Goal: Task Accomplishment & Management: Manage account settings

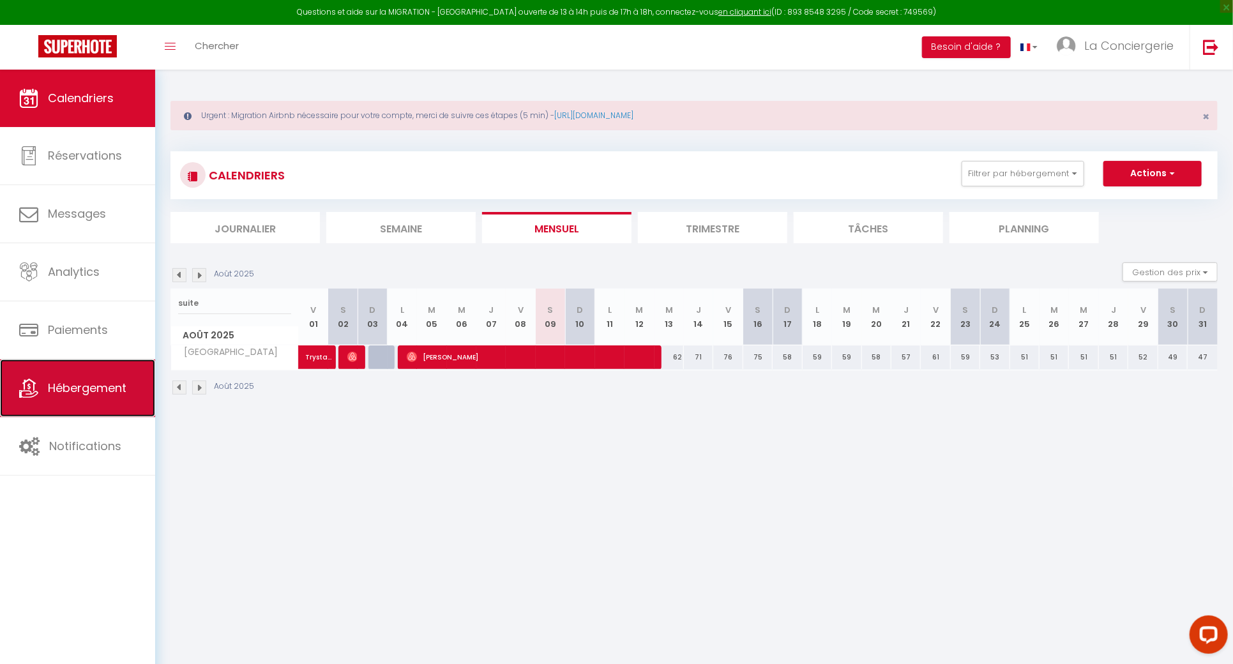
click at [117, 407] on link "Hébergement" at bounding box center [77, 388] width 155 height 57
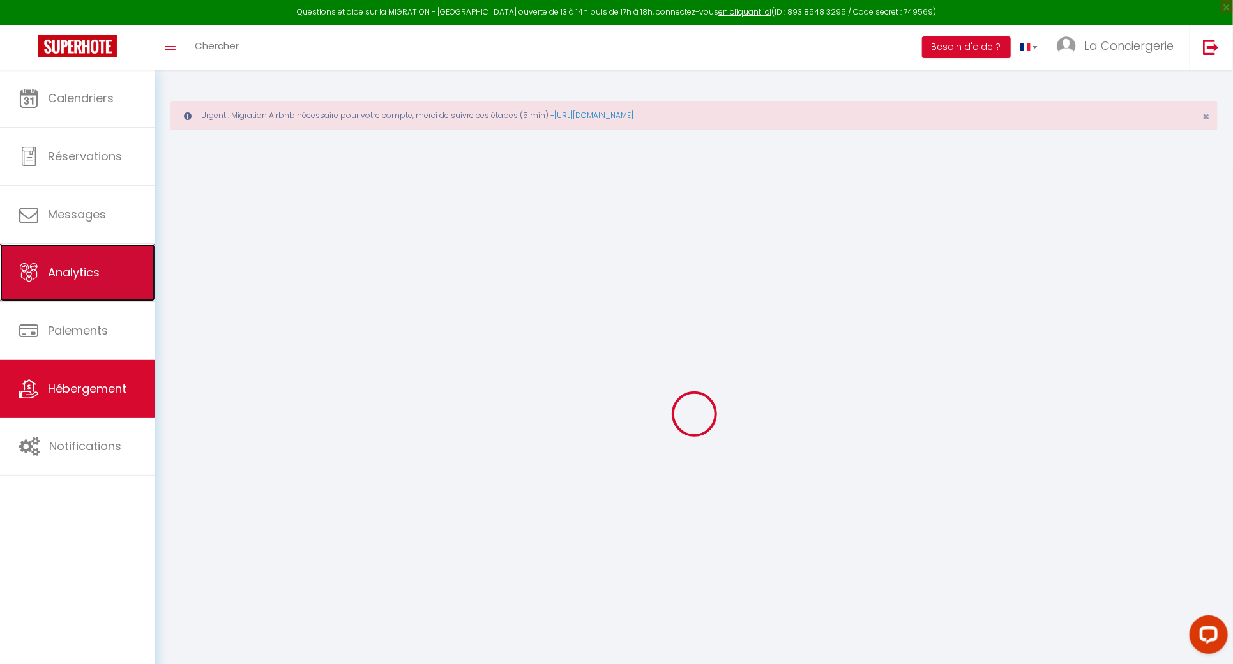
click at [103, 293] on link "Analytics" at bounding box center [77, 272] width 155 height 57
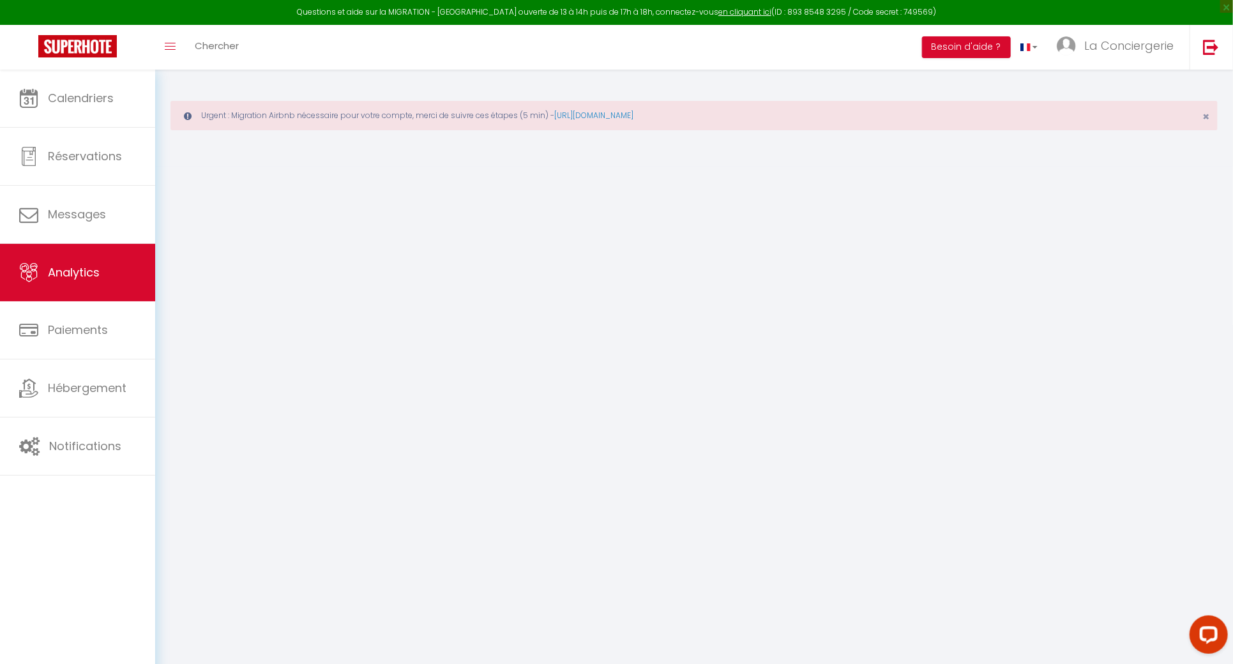
select select "2025"
select select "8"
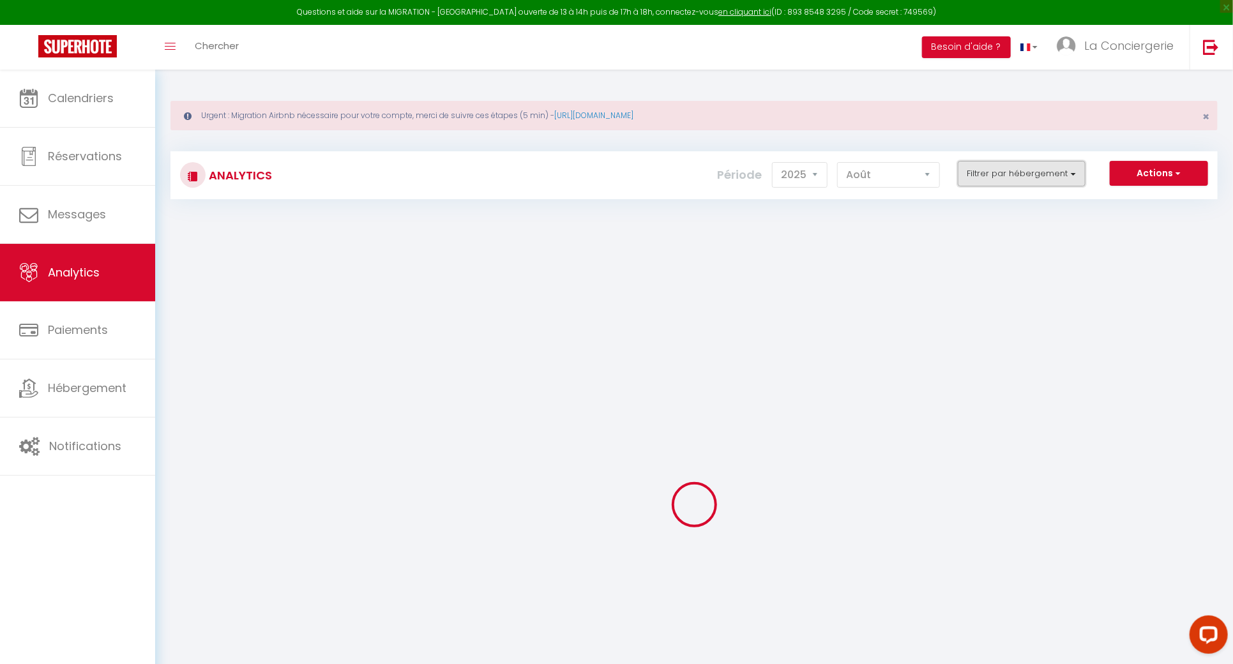
click at [1032, 163] on button "Filtrer par hébergement" at bounding box center [1022, 174] width 128 height 26
click at [1147, 173] on button "Actions" at bounding box center [1159, 174] width 98 height 26
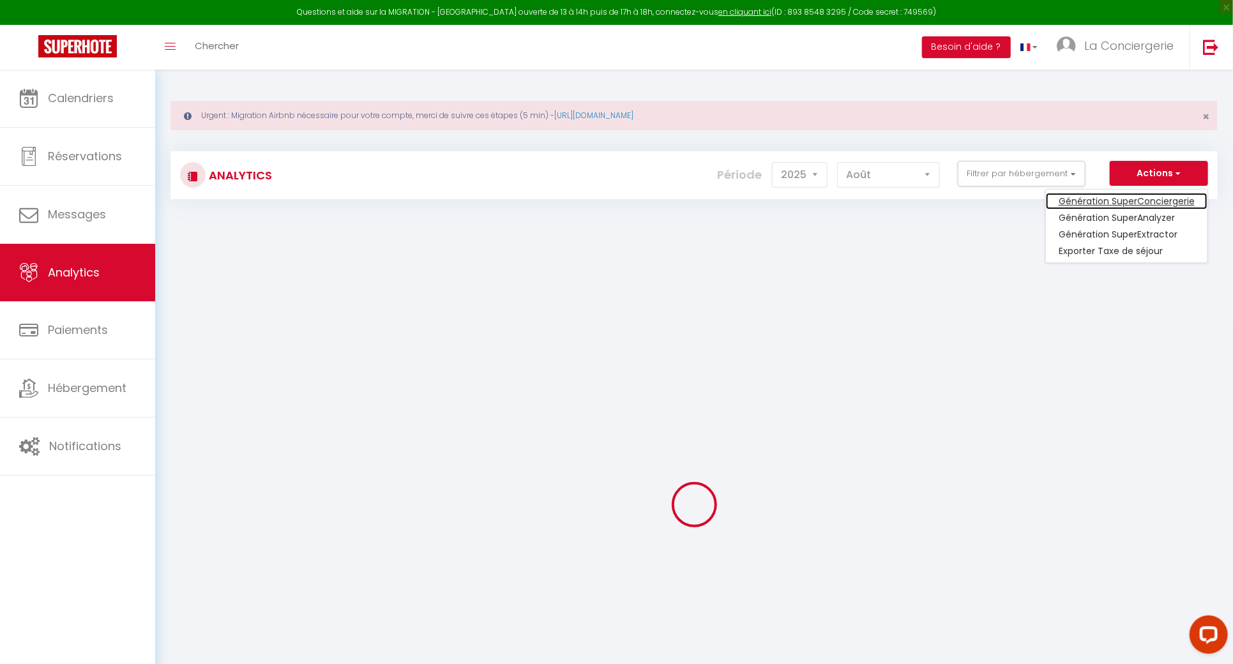
click at [1139, 197] on link "Génération SuperConciergerie" at bounding box center [1127, 201] width 162 height 17
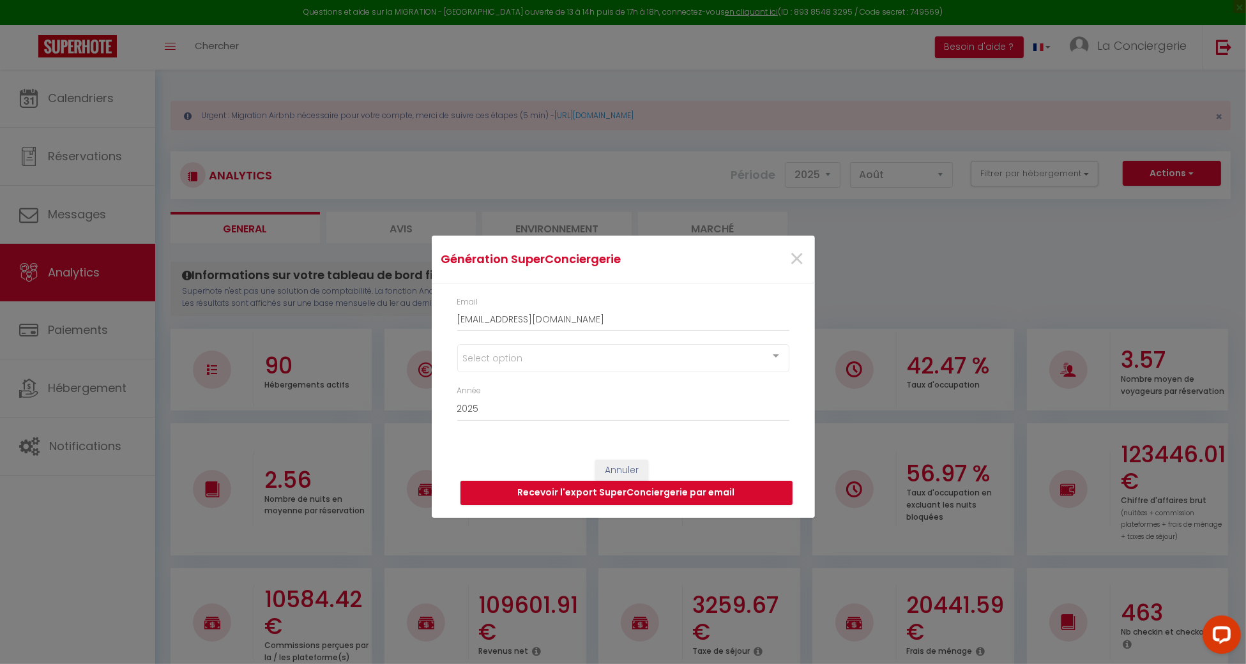
click at [572, 359] on div "Select option" at bounding box center [623, 358] width 332 height 28
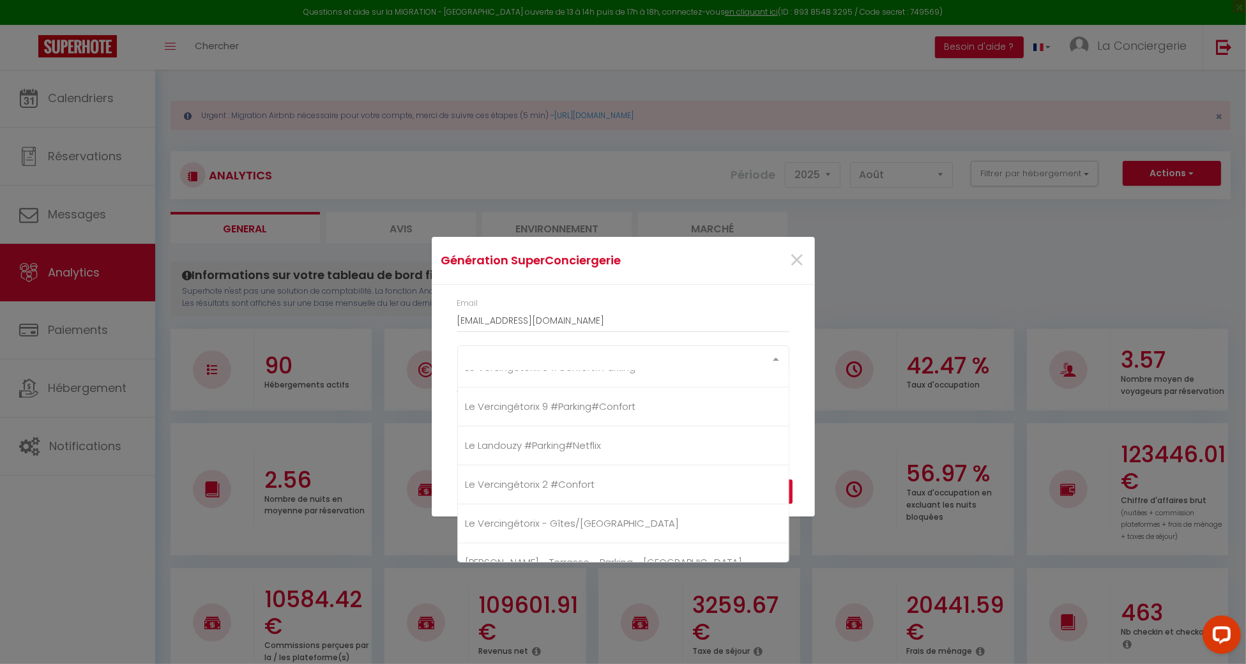
scroll to position [941, 0]
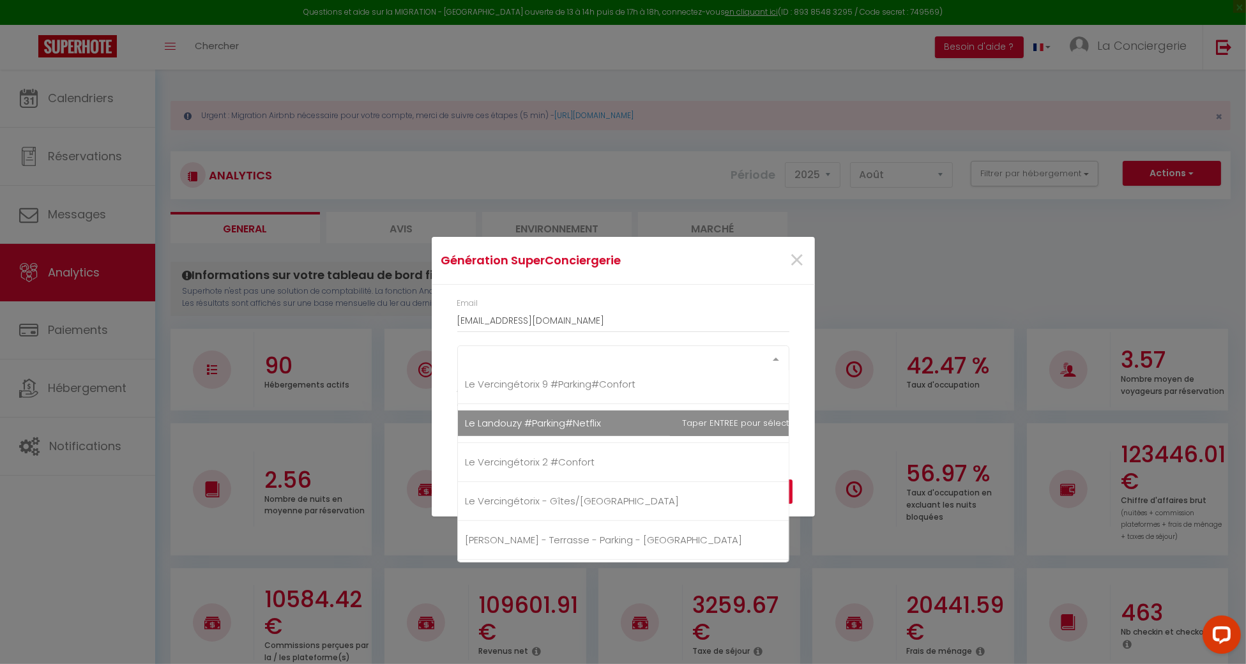
click at [617, 428] on span "Le Landouzy #Parking#Netflix" at bounding box center [641, 424] width 366 height 26
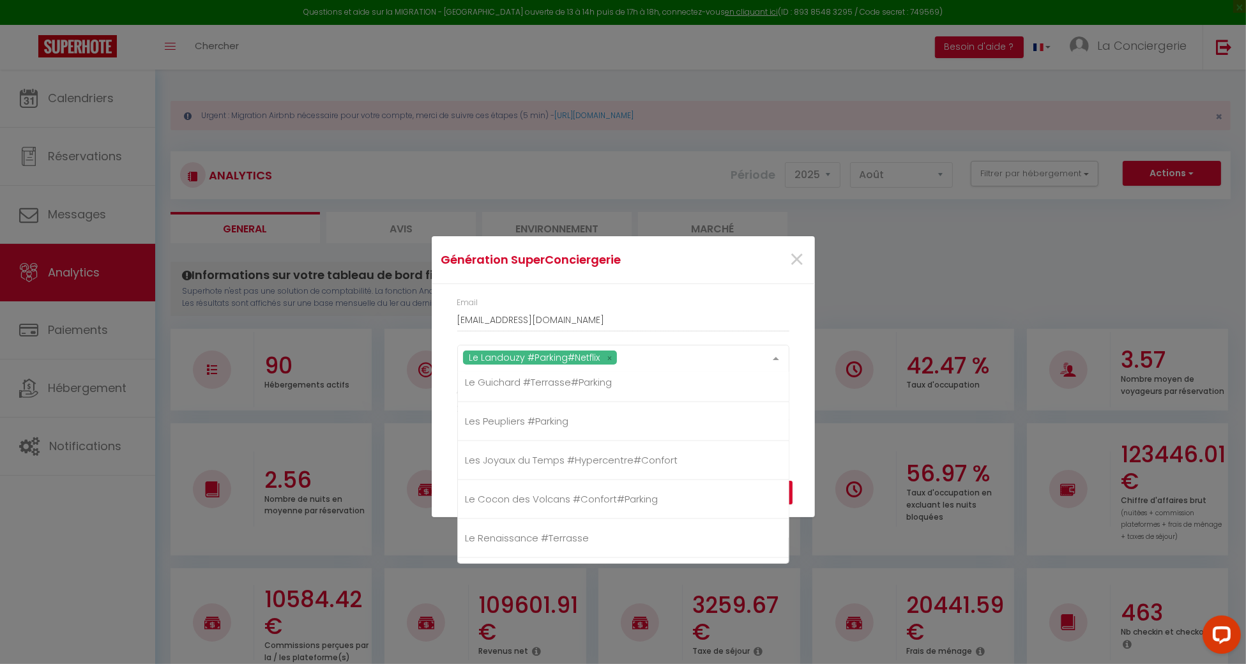
scroll to position [2324, 0]
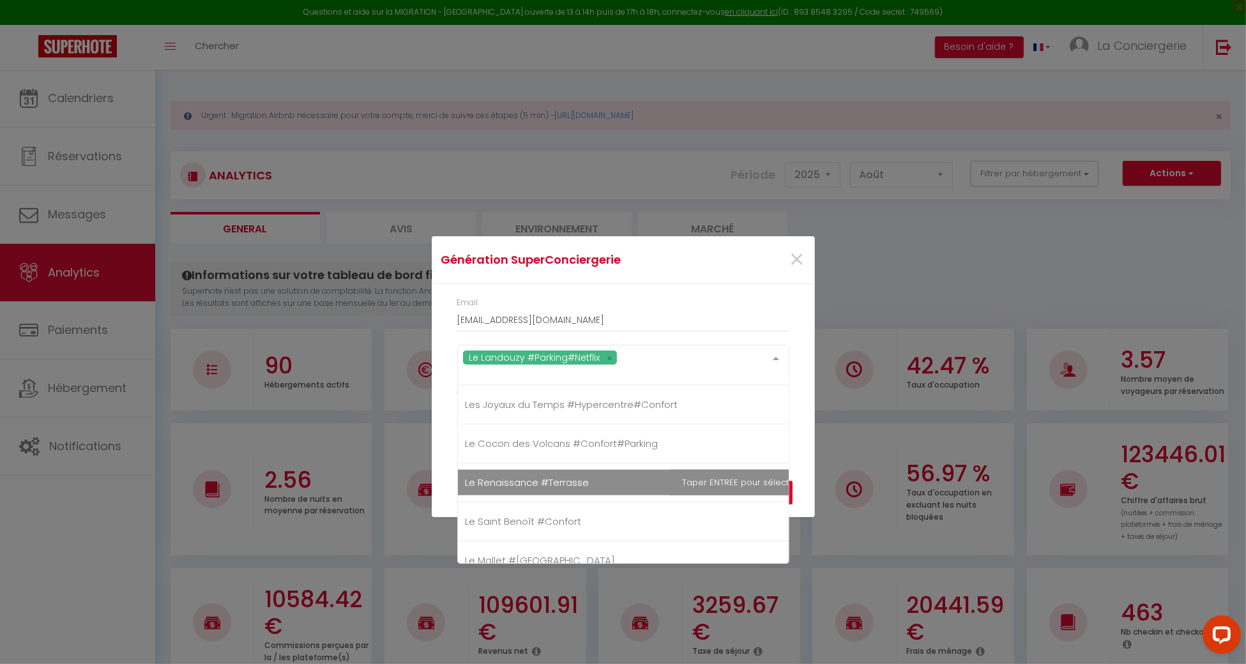
click at [575, 476] on span "Le Renaissance #Terrasse" at bounding box center [528, 482] width 124 height 13
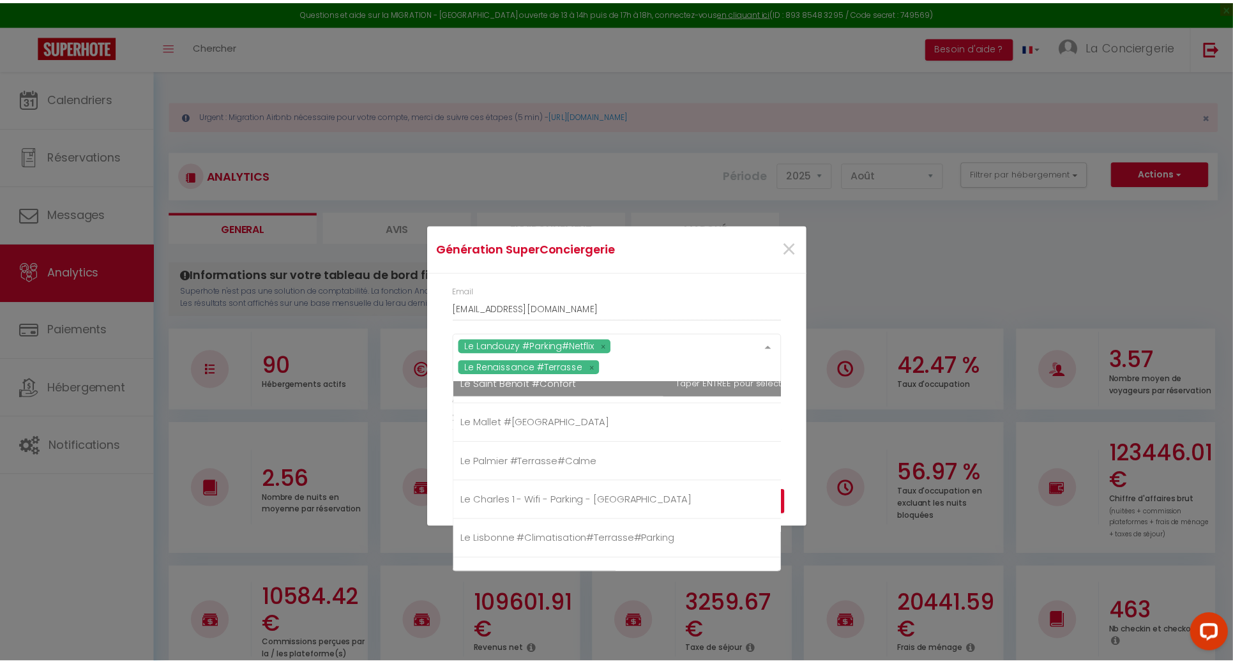
scroll to position [2494, 0]
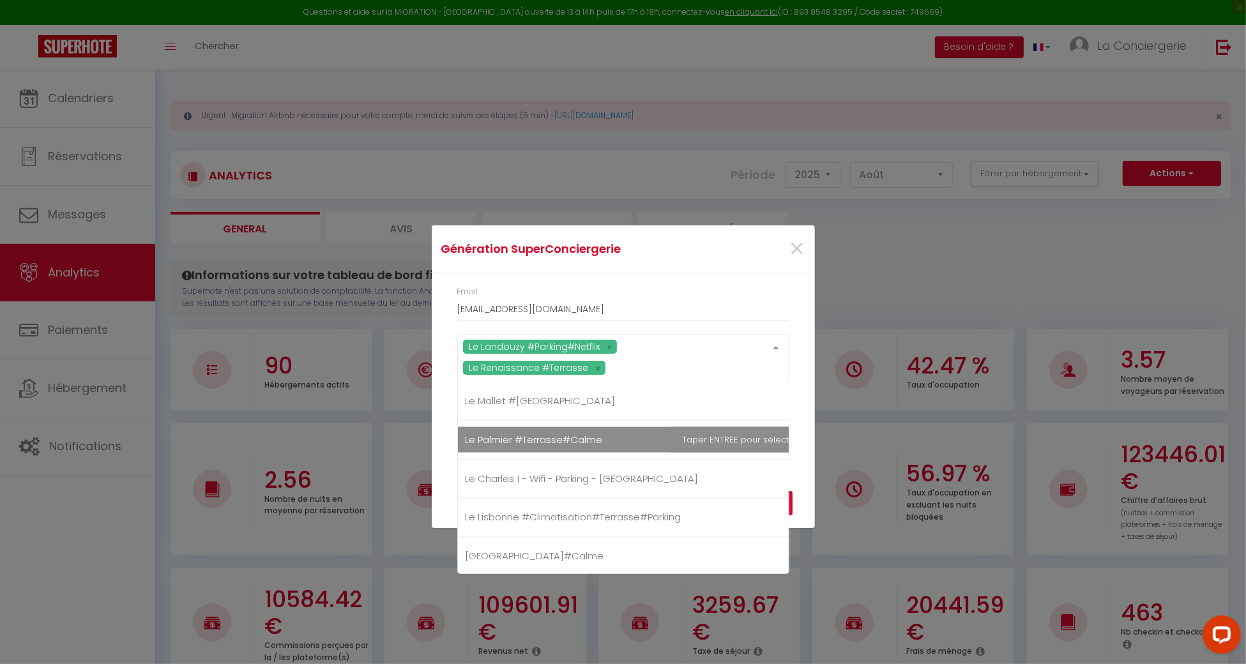
click at [562, 439] on span "Le Palmier #Terrasse#Calme" at bounding box center [641, 440] width 366 height 26
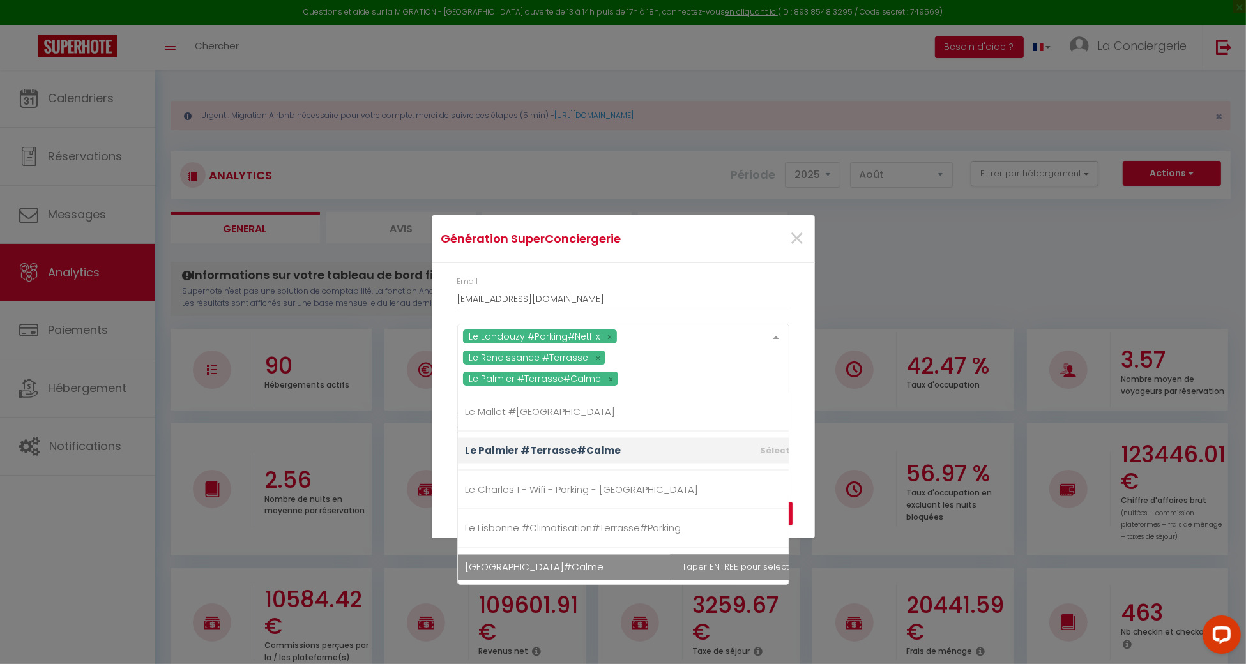
click at [596, 561] on span "[GEOGRAPHIC_DATA]#Calme" at bounding box center [535, 567] width 139 height 13
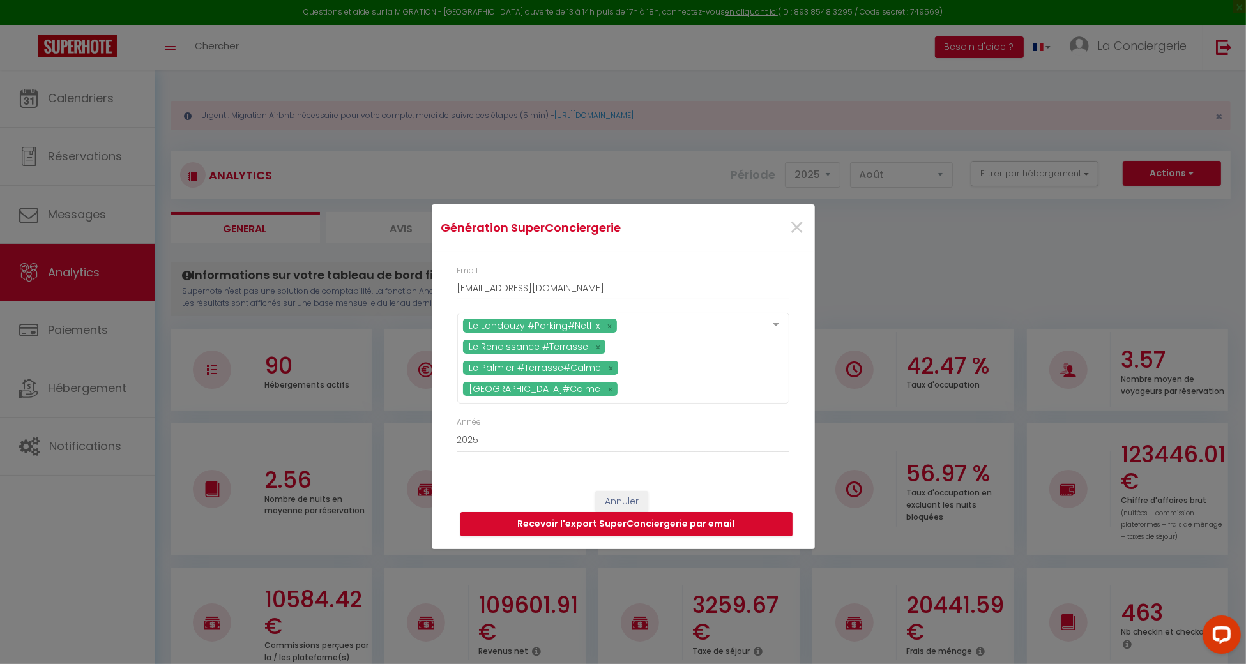
click at [803, 482] on div "Annuler Recevoir l'export SuperConciergerie par email" at bounding box center [623, 513] width 383 height 71
click at [750, 528] on button "Recevoir l'export SuperConciergerie par email" at bounding box center [626, 524] width 332 height 24
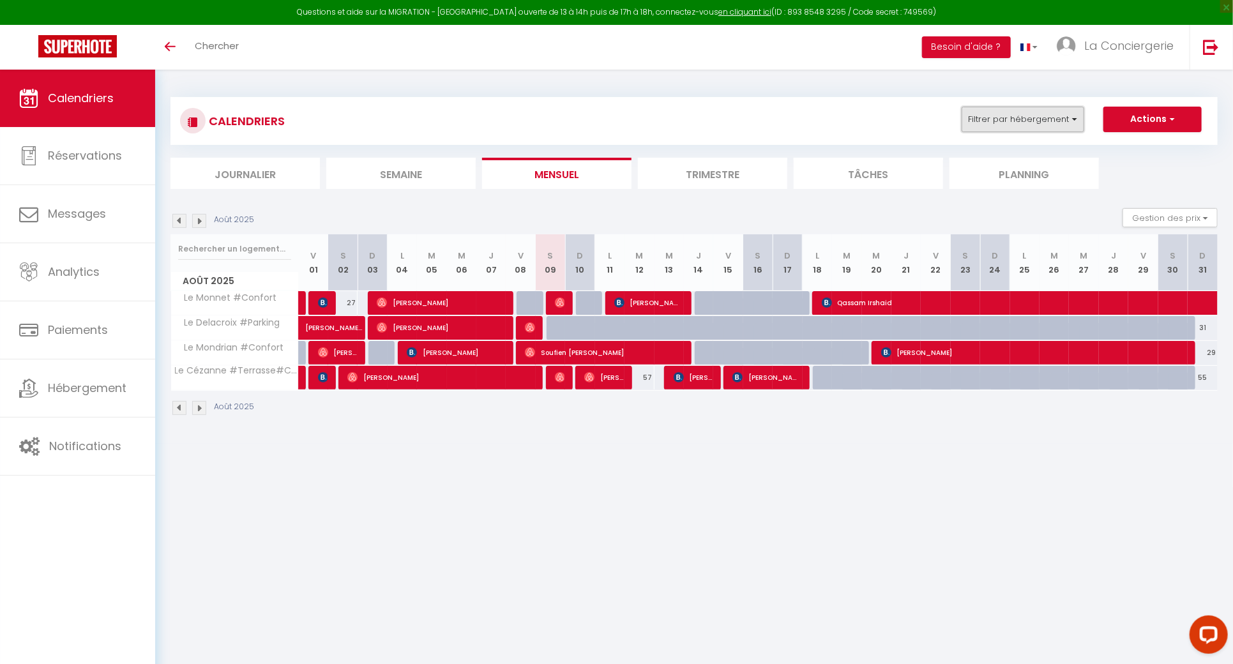
click at [1049, 120] on button "Filtrer par hébergement" at bounding box center [1023, 120] width 123 height 26
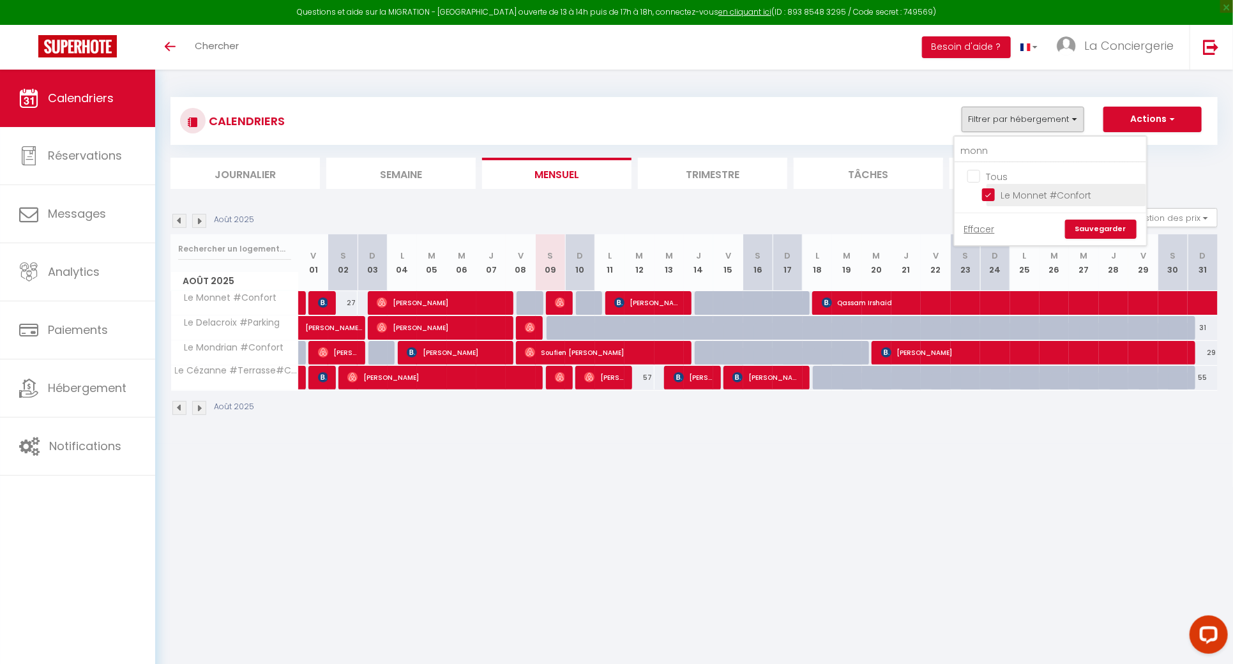
click at [992, 190] on input "Le Monnet #Confort" at bounding box center [1062, 194] width 160 height 13
checkbox input "false"
click at [1109, 230] on link "Sauvegarder" at bounding box center [1101, 229] width 72 height 19
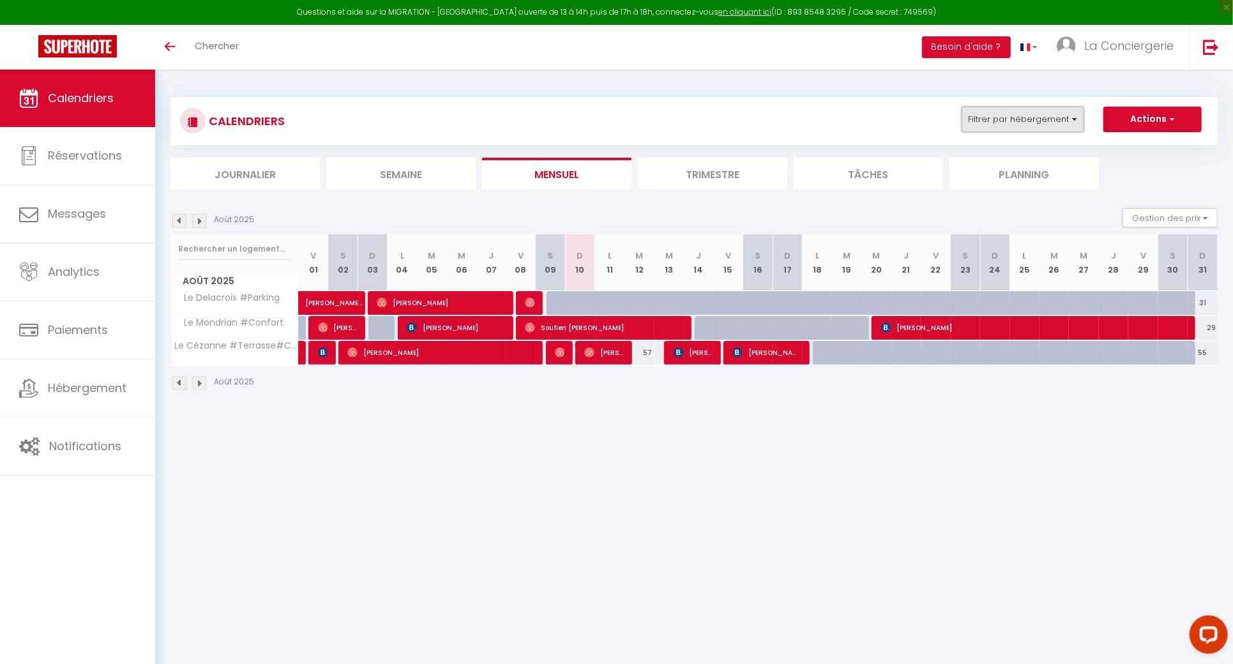
click at [982, 112] on button "Filtrer par hébergement" at bounding box center [1023, 120] width 123 height 26
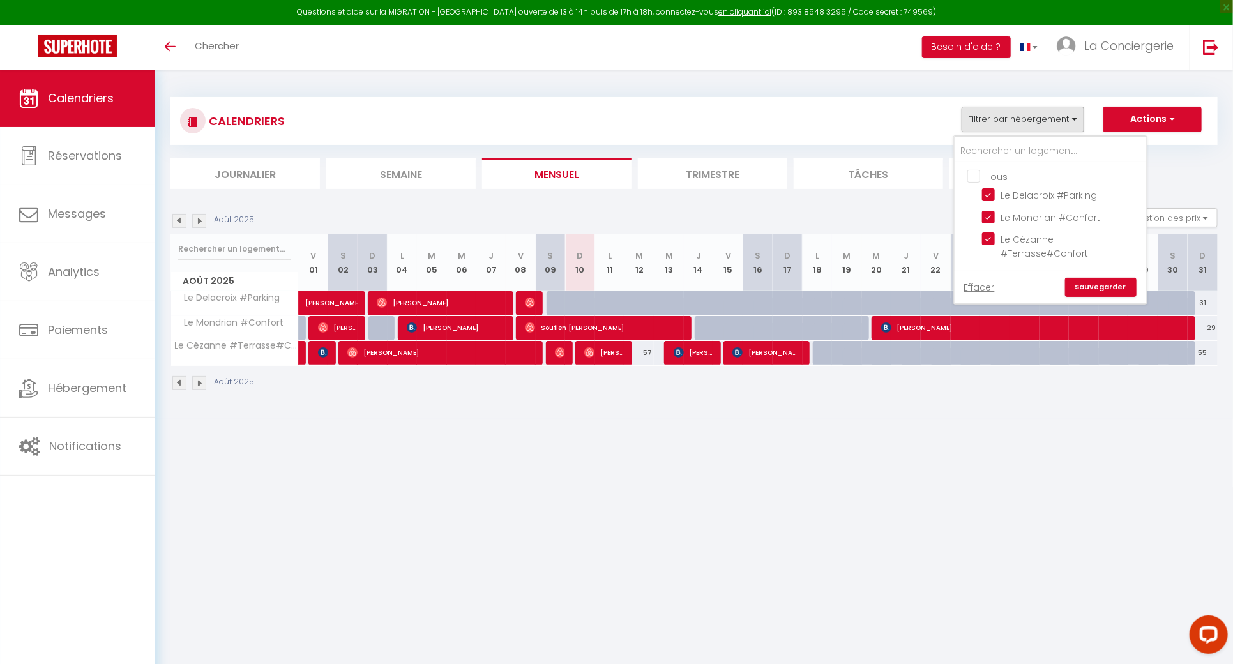
click at [973, 173] on input "Tous" at bounding box center [1064, 175] width 192 height 13
checkbox input "true"
click at [1087, 293] on link "Sauvegarder" at bounding box center [1101, 287] width 72 height 19
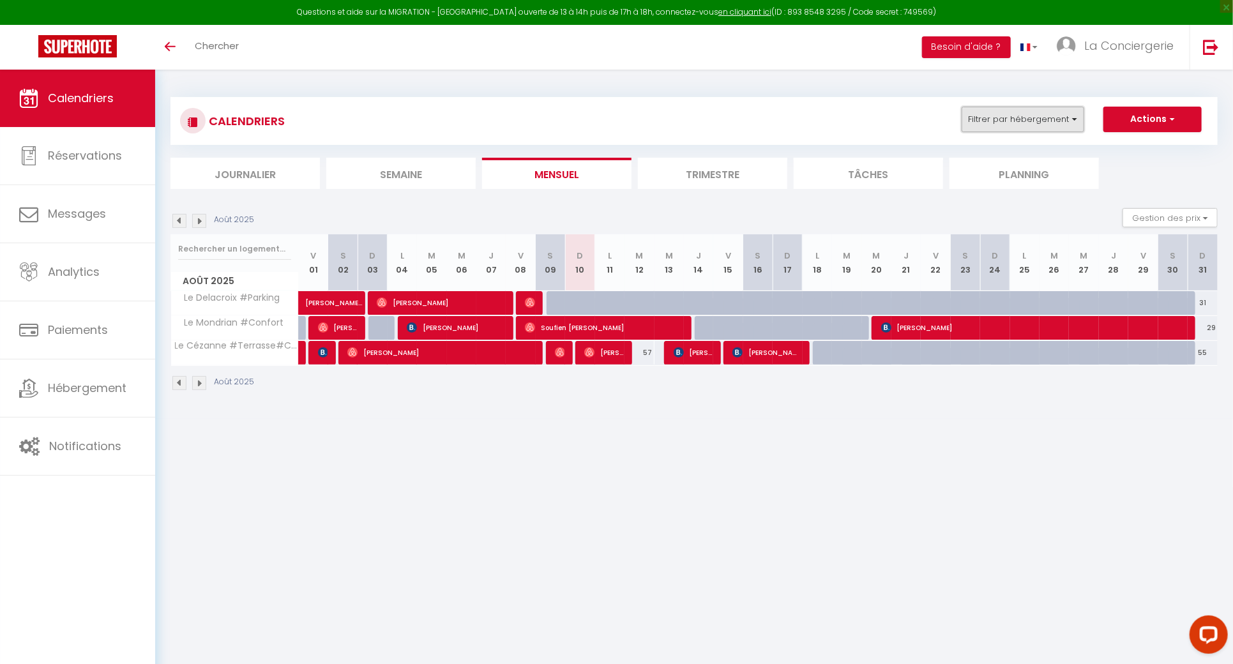
click at [1051, 130] on button "Filtrer par hébergement" at bounding box center [1023, 120] width 123 height 26
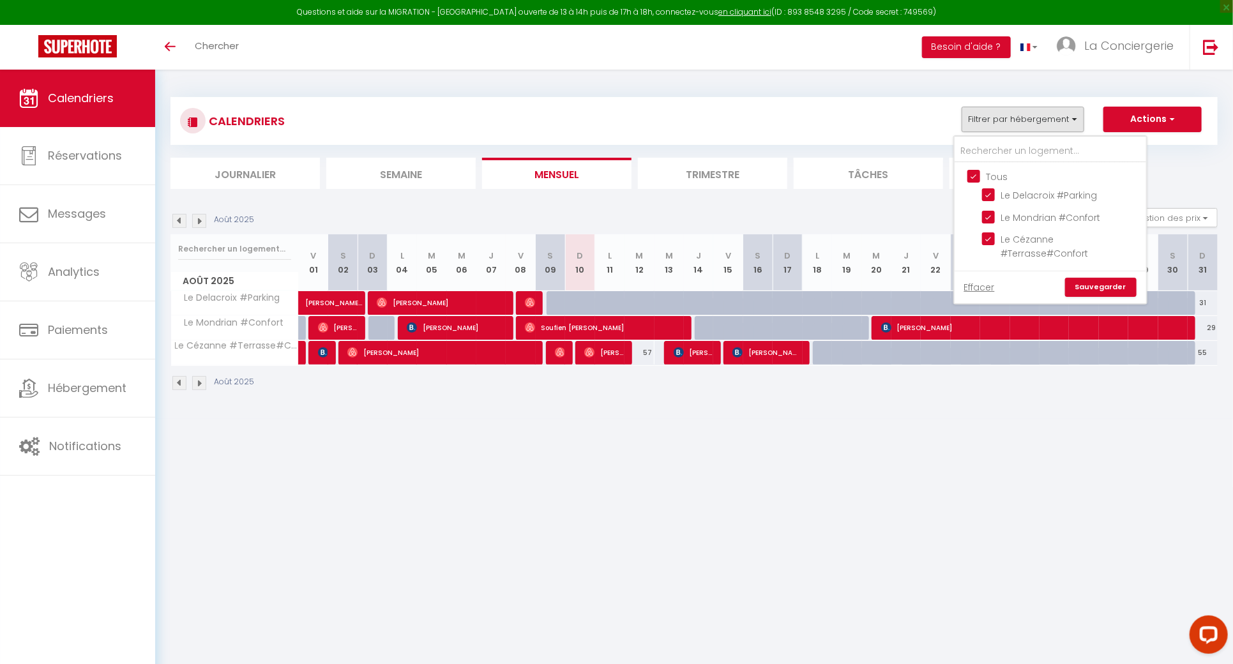
click at [1008, 178] on input "Tous" at bounding box center [1064, 175] width 192 height 13
checkbox input "false"
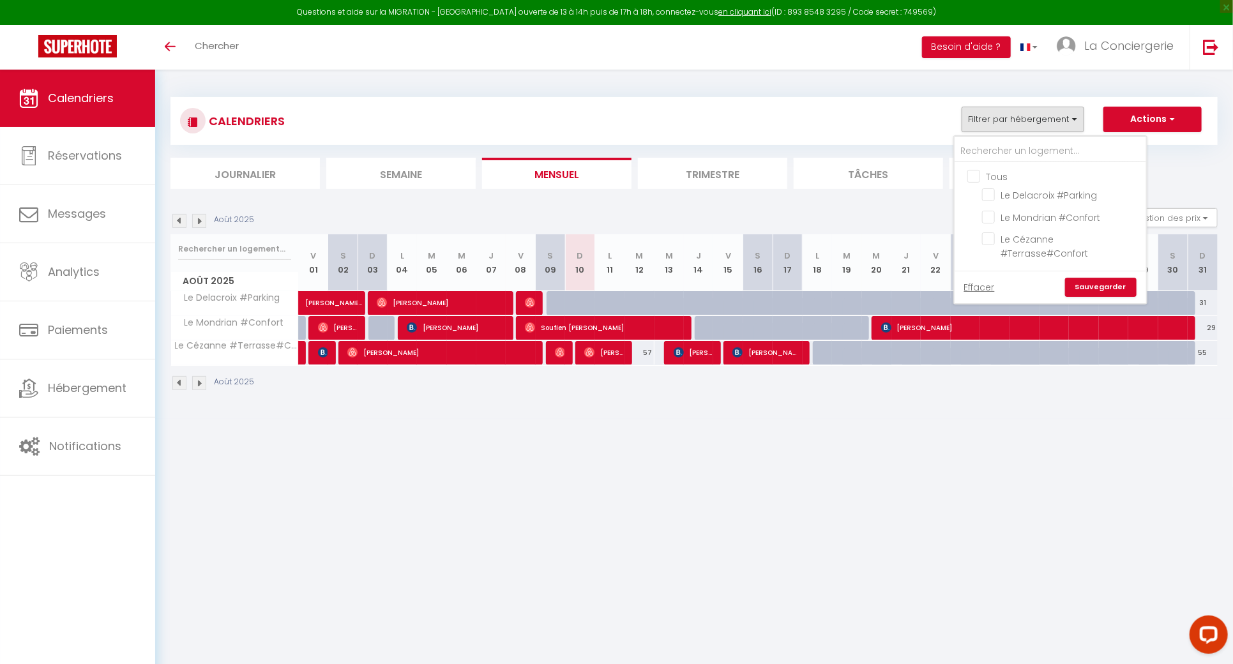
click at [1104, 284] on link "Sauvegarder" at bounding box center [1101, 287] width 72 height 19
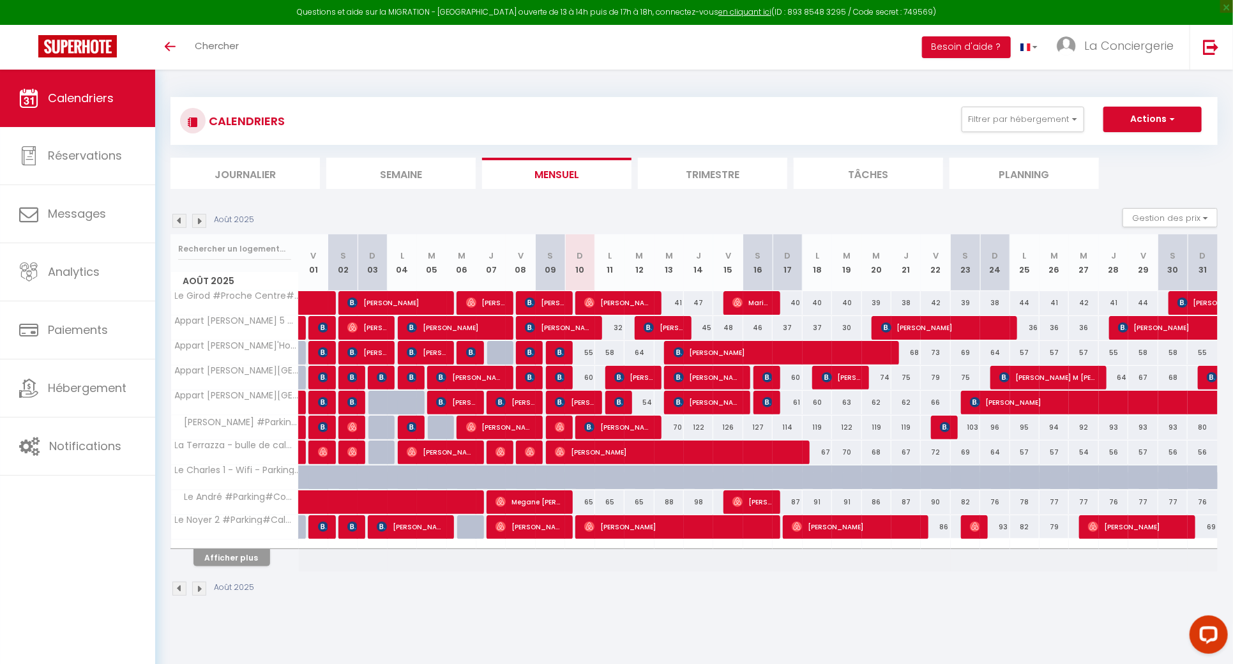
click at [175, 222] on img at bounding box center [179, 221] width 14 height 14
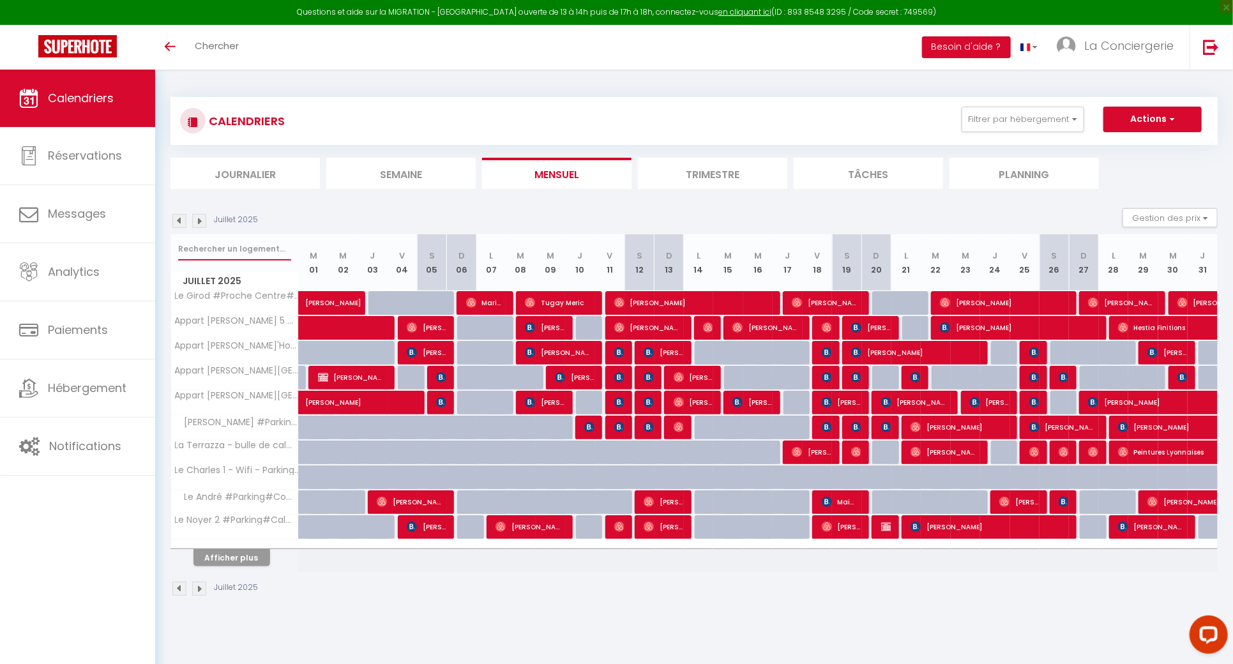
click at [241, 240] on input "text" at bounding box center [234, 249] width 113 height 23
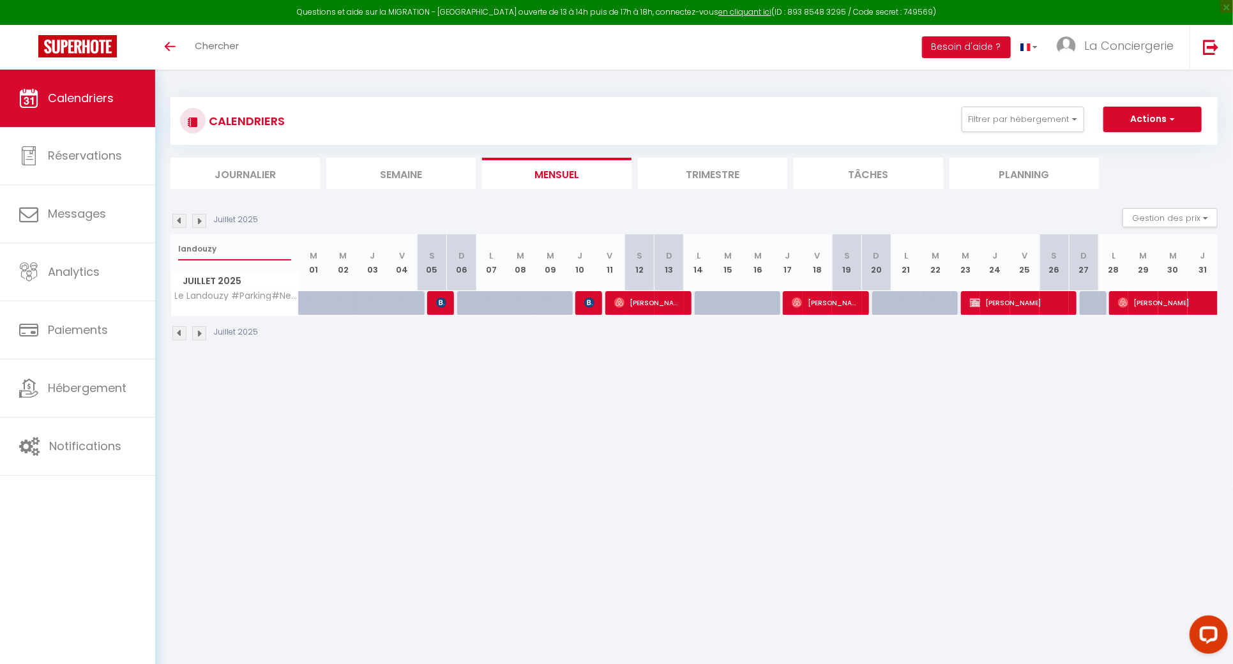
type input "landouzy"
click at [443, 308] on span "Louis Berger" at bounding box center [441, 303] width 10 height 24
select select "OK"
select select "1"
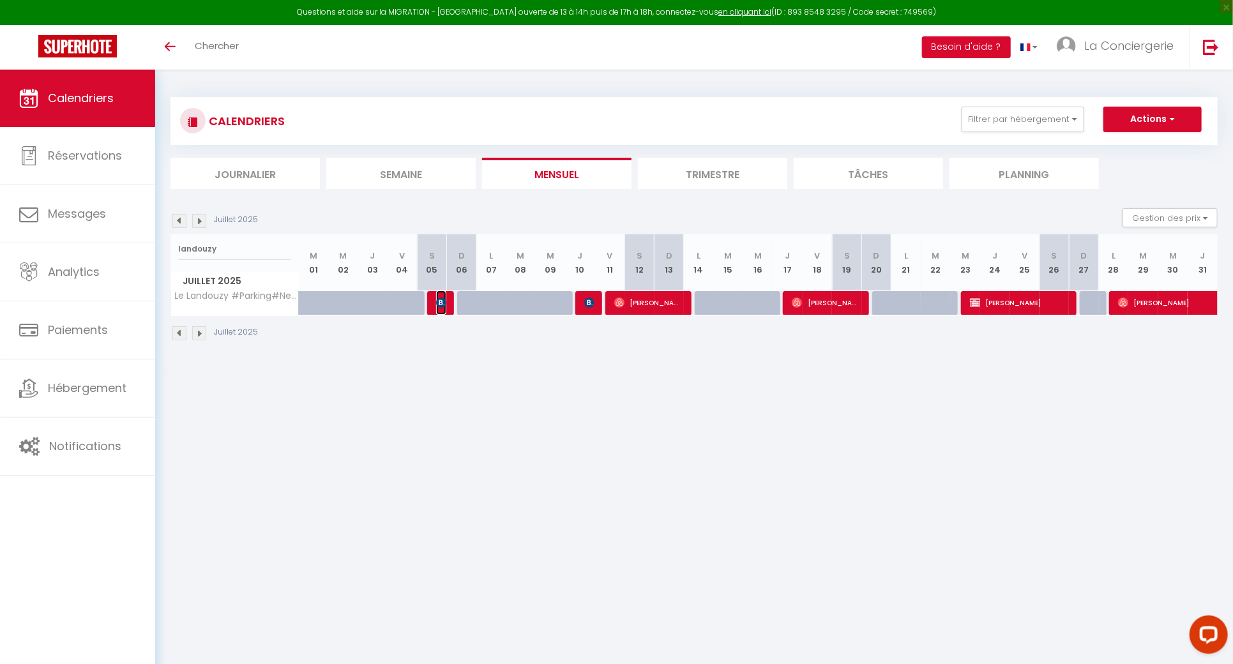
select select "0"
select select "1"
select select
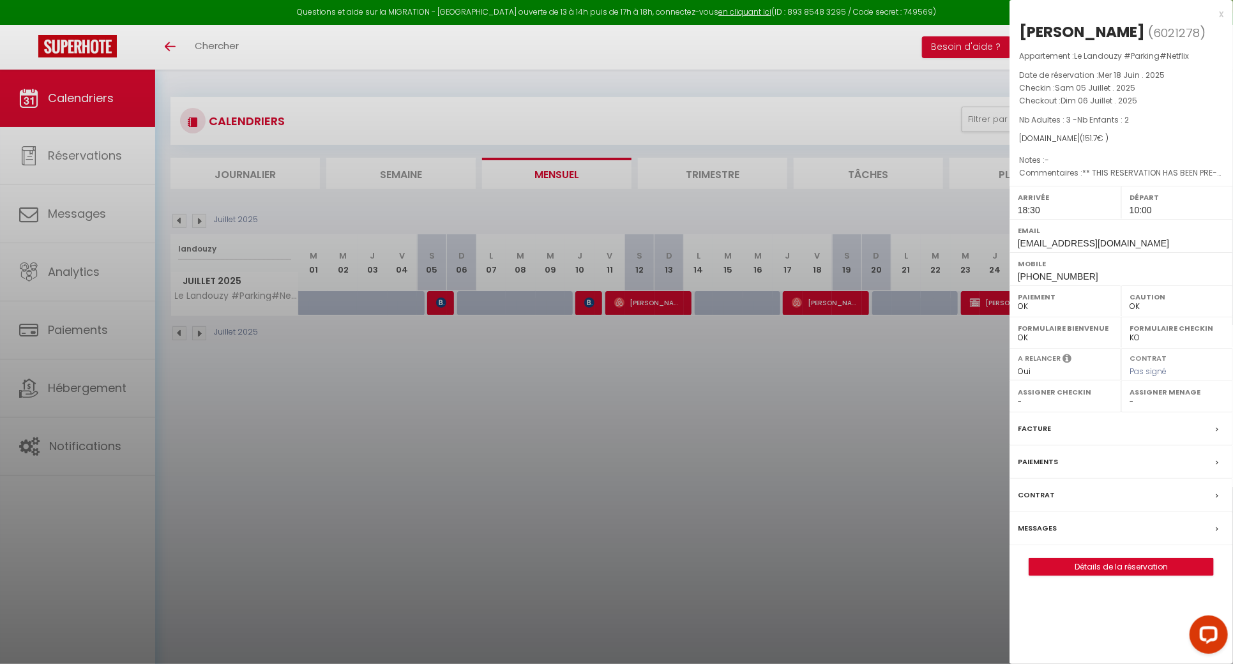
select select "38026"
drag, startPoint x: 1113, startPoint y: 38, endPoint x: 1019, endPoint y: 29, distance: 95.0
click at [1019, 29] on div "Louis Berger ( 6021278 ) Appartement : Le Landouzy #Parking#Netflix Date de rés…" at bounding box center [1122, 299] width 224 height 554
copy div "Louis Berger"
click at [542, 369] on div at bounding box center [616, 332] width 1233 height 664
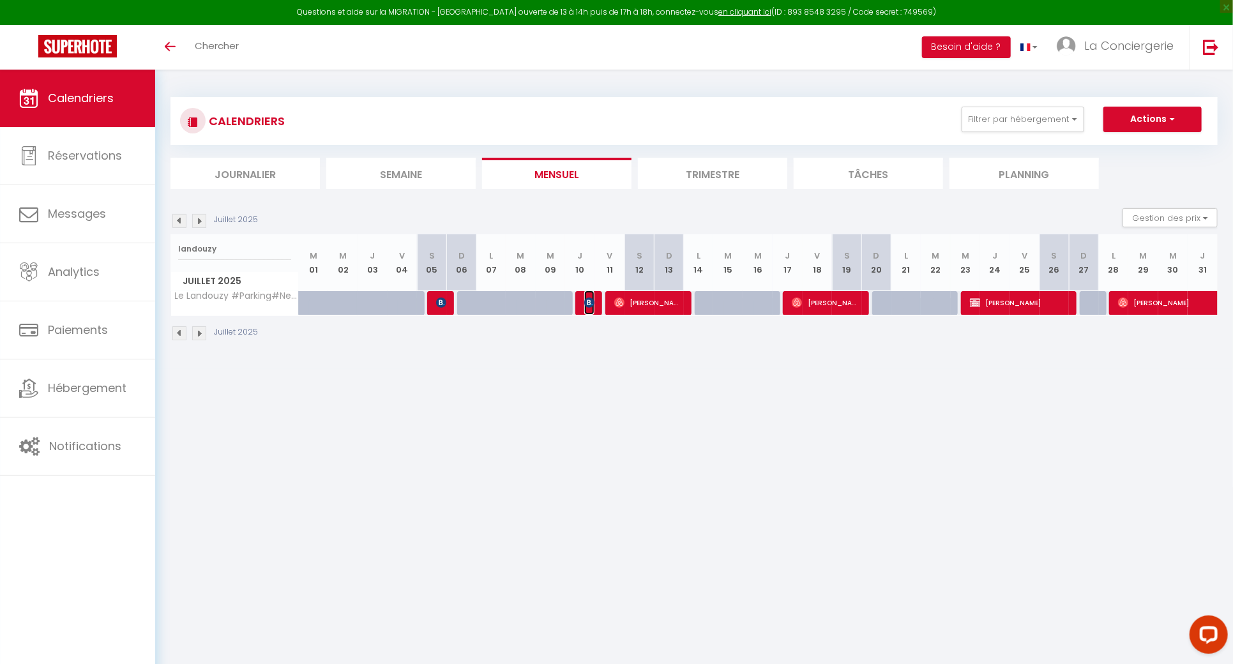
click at [588, 306] on img at bounding box center [589, 303] width 10 height 10
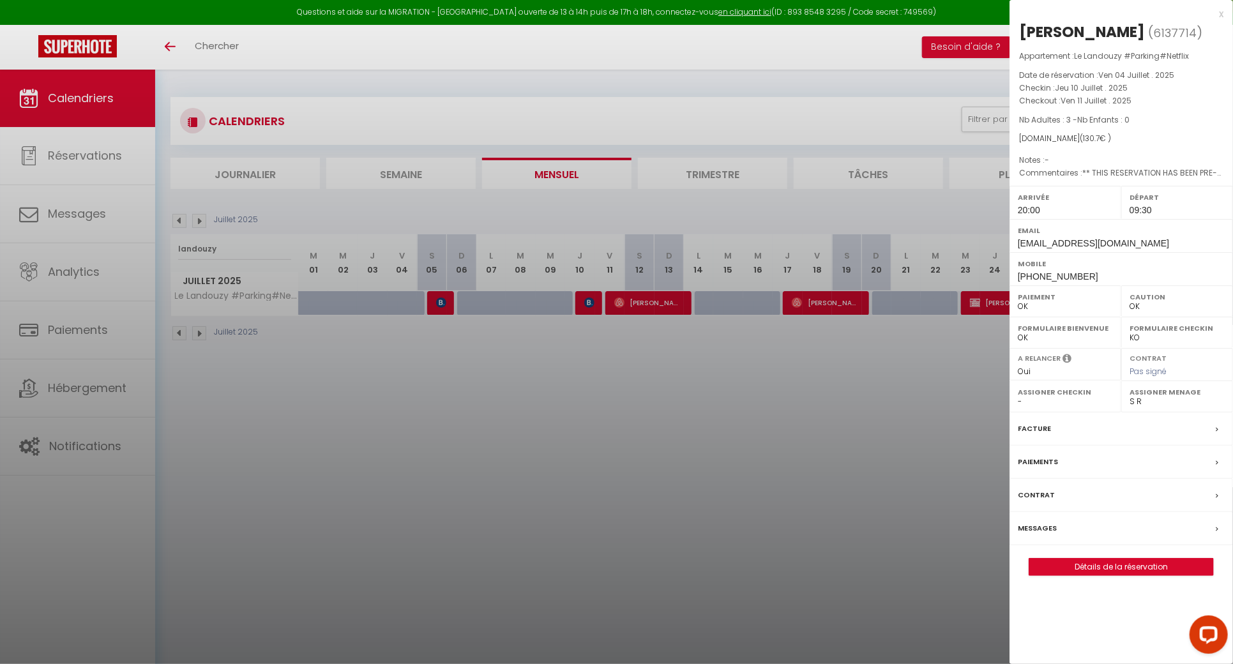
drag, startPoint x: 1116, startPoint y: 38, endPoint x: 1022, endPoint y: 33, distance: 93.3
click at [1022, 33] on div "francois passebois" at bounding box center [1082, 32] width 126 height 20
drag, startPoint x: 1162, startPoint y: 33, endPoint x: 1018, endPoint y: 25, distance: 144.6
click at [1018, 25] on div "francois passebois ( 6137714 ) Appartement : Le Landouzy #Parking#Netflix Date …" at bounding box center [1122, 299] width 224 height 554
copy div "francois passebois"
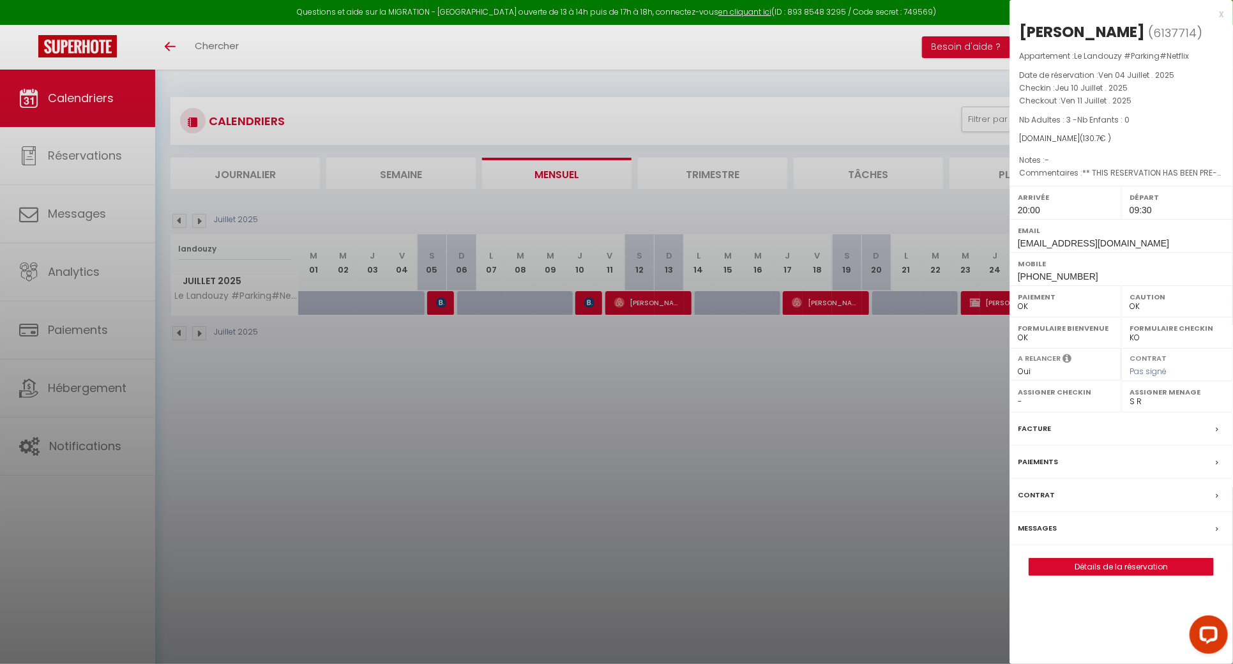
click at [600, 383] on div at bounding box center [616, 332] width 1233 height 664
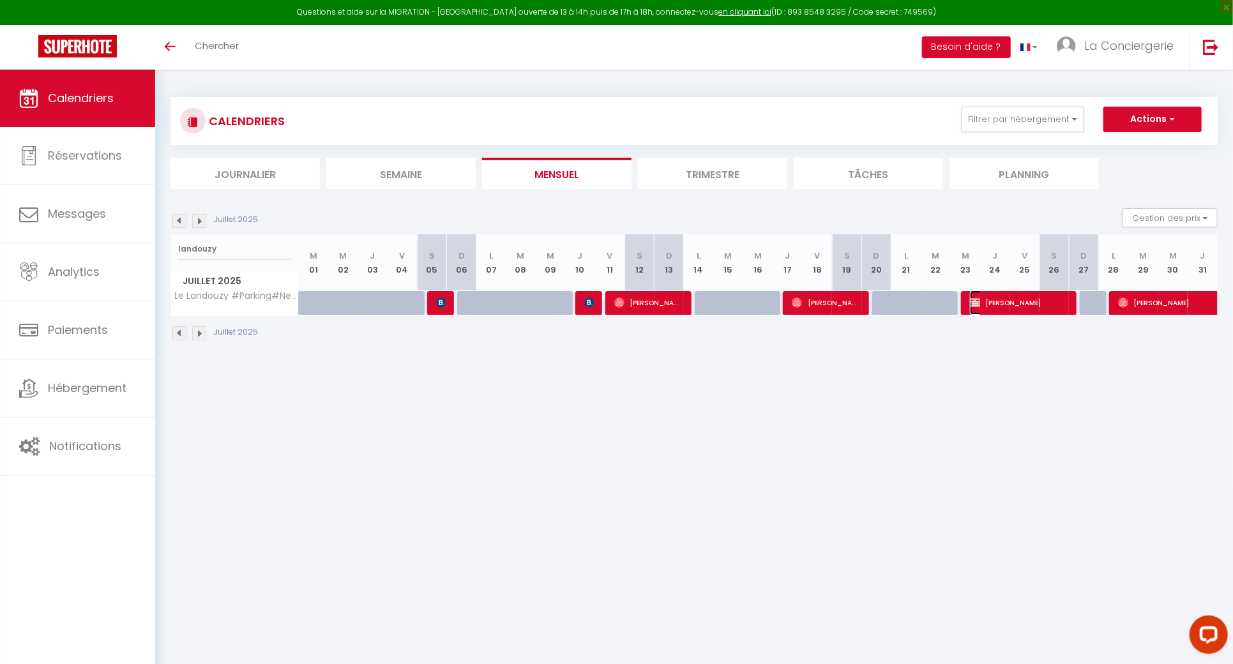
click at [1003, 302] on span "THIERRY JAMBON" at bounding box center [1019, 303] width 98 height 24
select select "1"
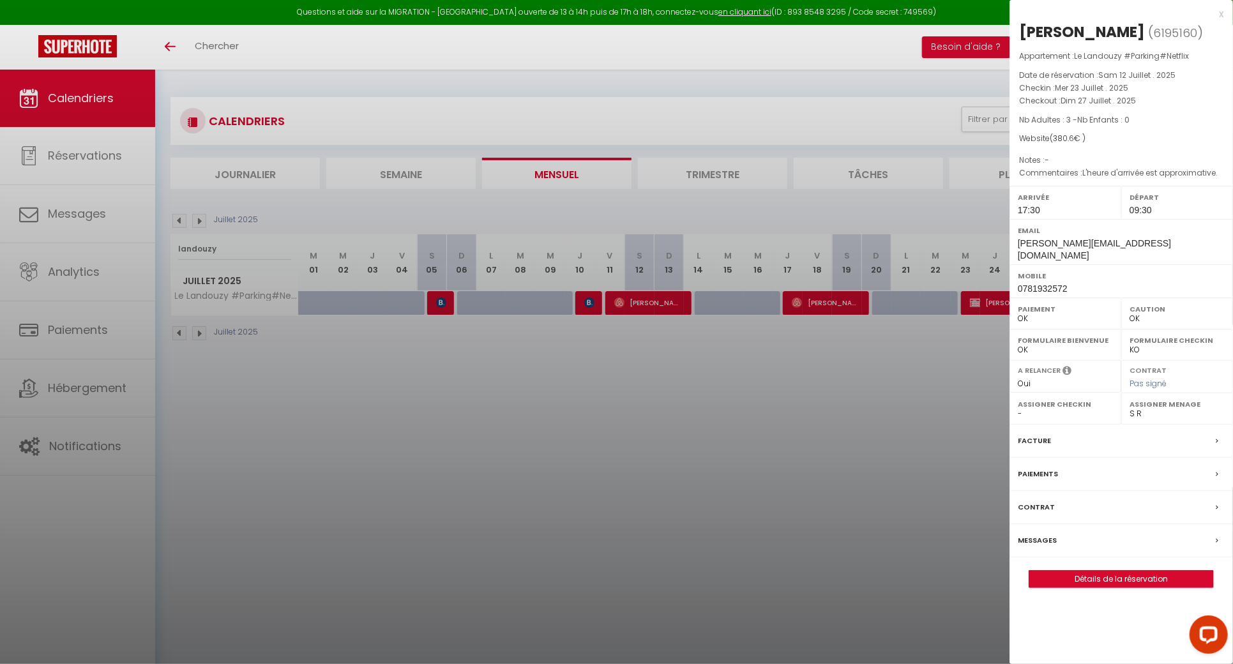
drag, startPoint x: 1149, startPoint y: 29, endPoint x: 1012, endPoint y: 31, distance: 136.7
click at [1012, 31] on div "THIERRY JAMBON ( 6195160 ) Appartement : Le Landouzy #Parking#Netflix Date de r…" at bounding box center [1122, 305] width 224 height 566
copy div "THIERRY JAMBON"
click at [1116, 571] on link "Détails de la réservation" at bounding box center [1121, 579] width 184 height 17
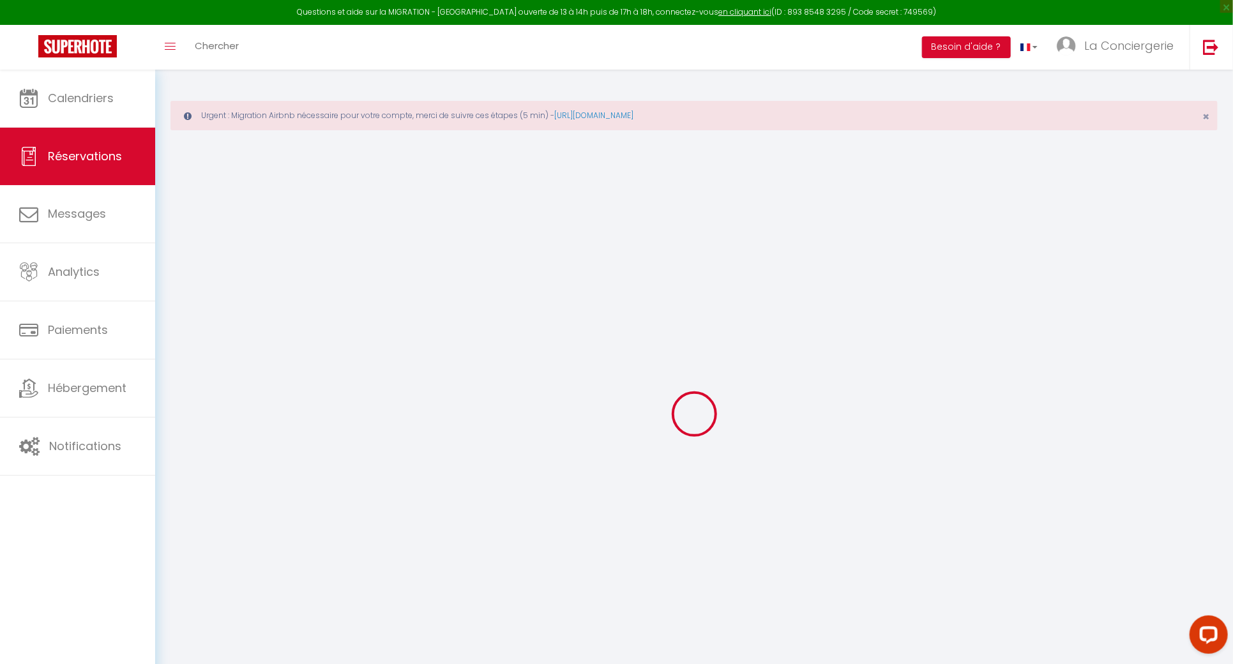
type input "THIERRY"
type input "JAMBON"
type input "t.jambon@free.fr"
type input "0781932572"
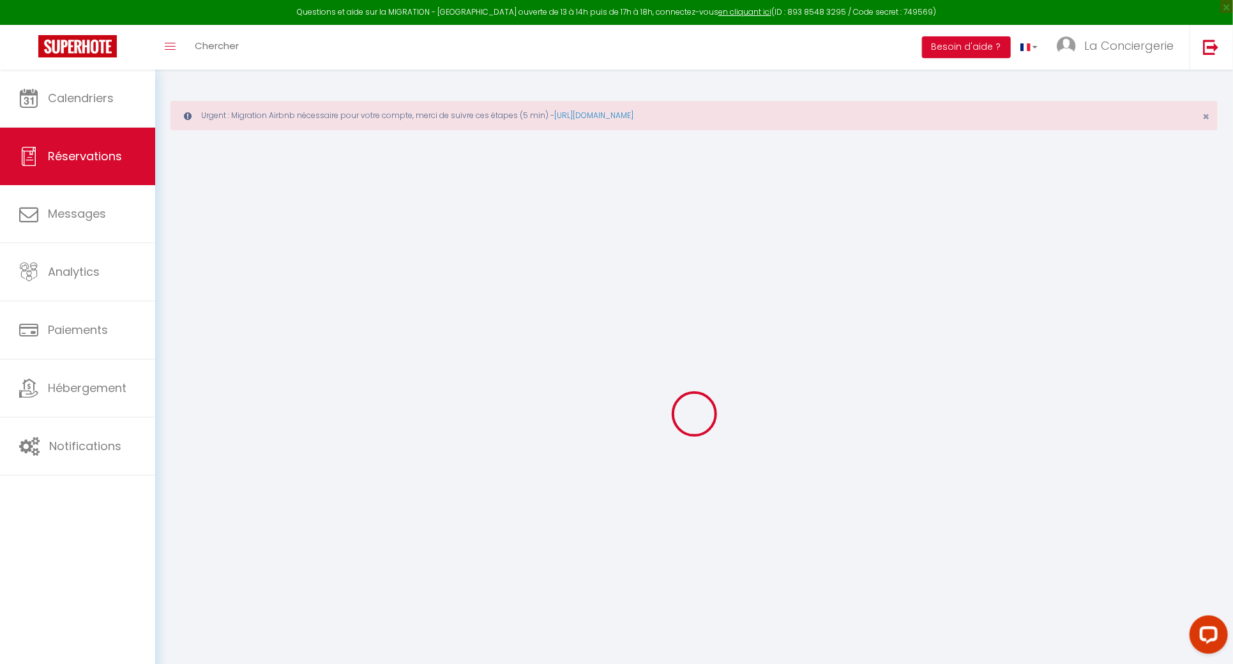
type input "0781932572"
type input "42000"
type input "2 RUE JEAN TIBI"
type input "SAINT ETIENNE"
select select "FR"
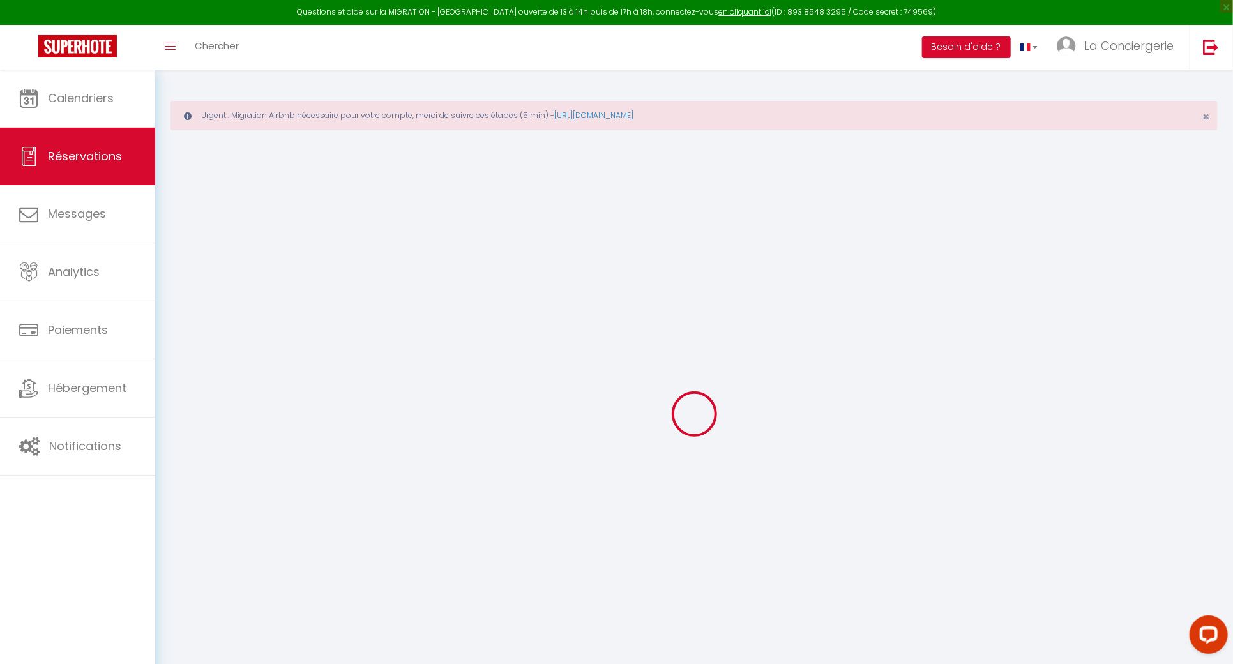
select select "14794"
select select "1"
type input "Mer 23 Juillet 2025"
select select
type input "Dim 27 Juillet 2025"
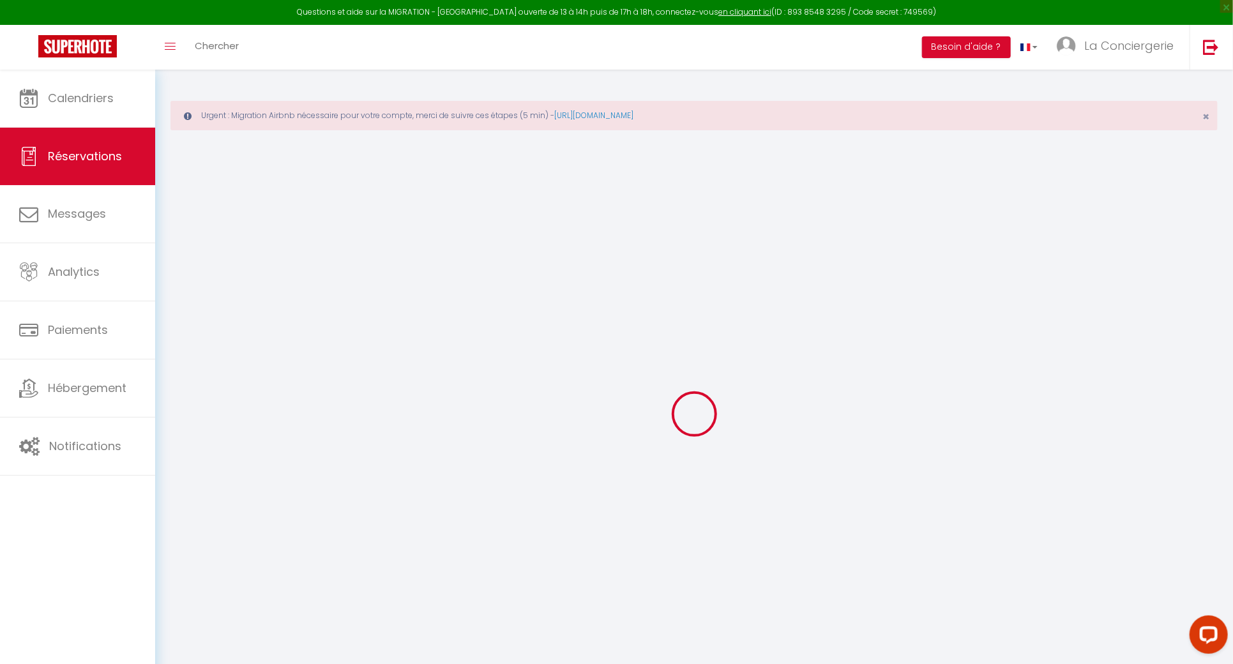
select select
type input "3"
select select "12"
select select "15"
type input "312"
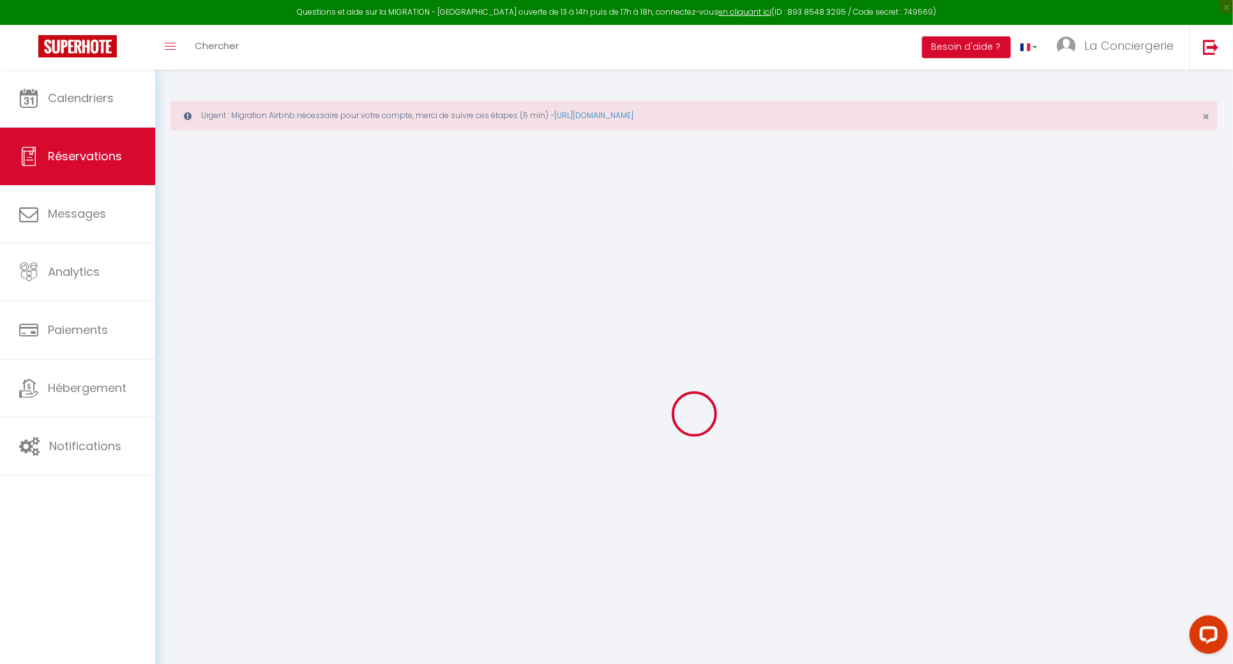
checkbox input "false"
type input "0"
select select "69"
type input "53"
type input "0"
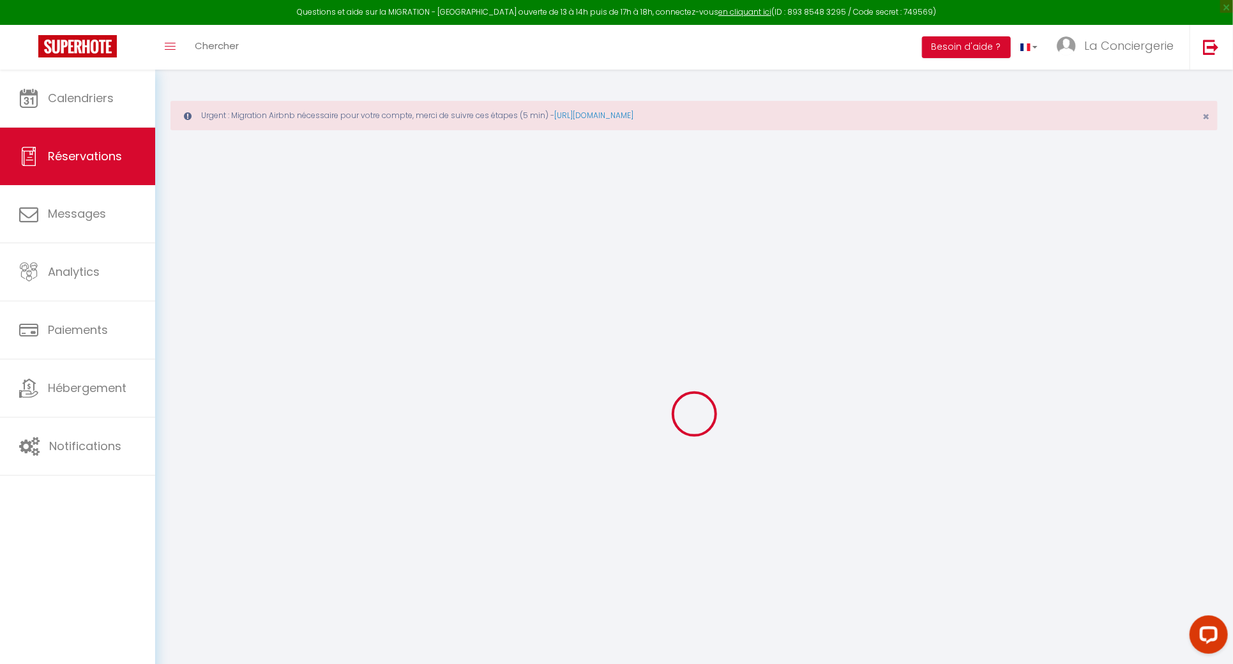
type input "0"
select select
checkbox input "false"
select select
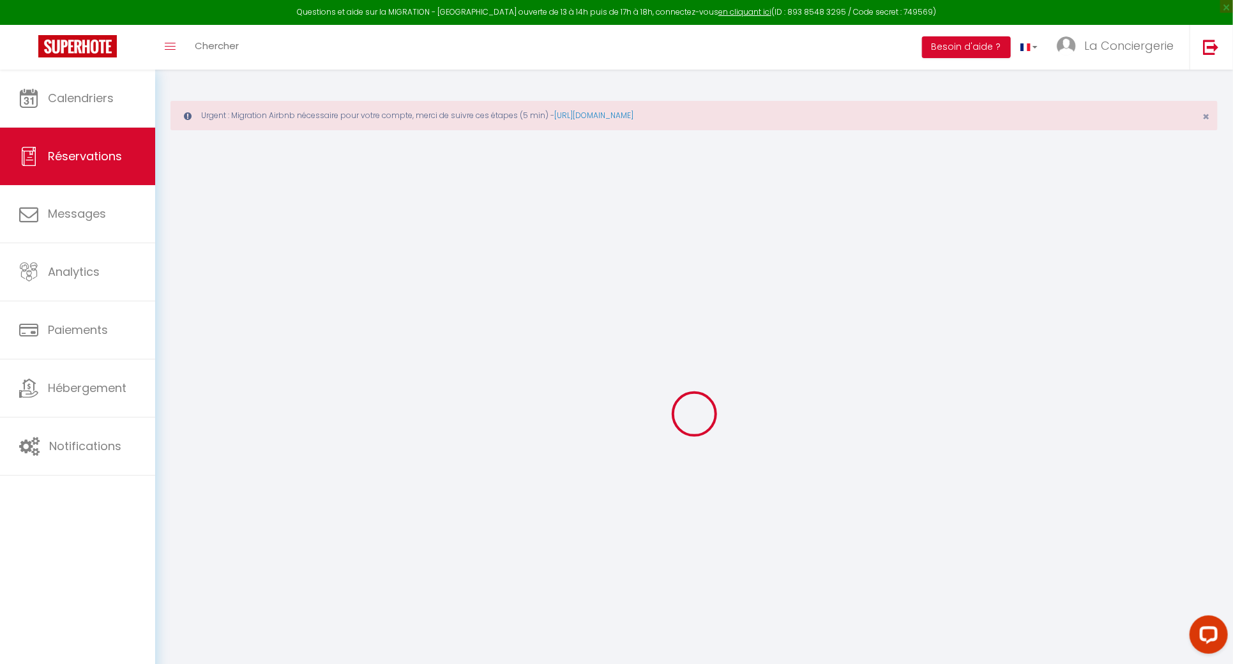
select select
checkbox input "false"
select select
checkbox input "false"
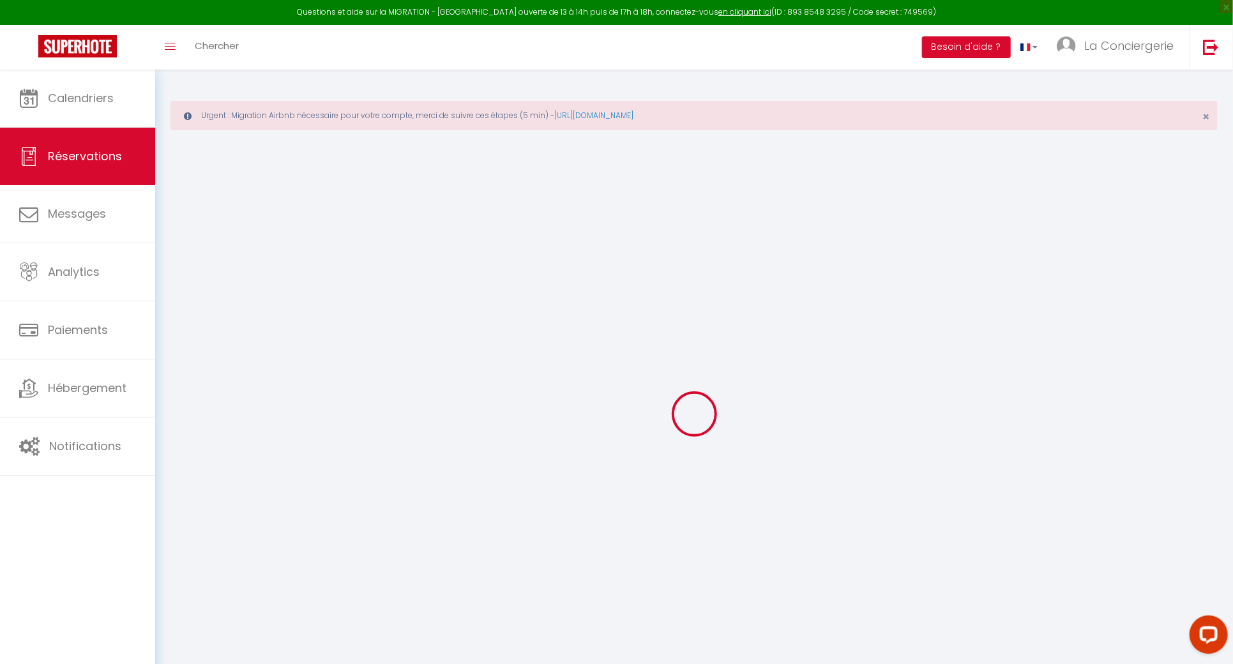
select select
checkbox input "false"
type textarea "L'heure d'arrivée est approximative."
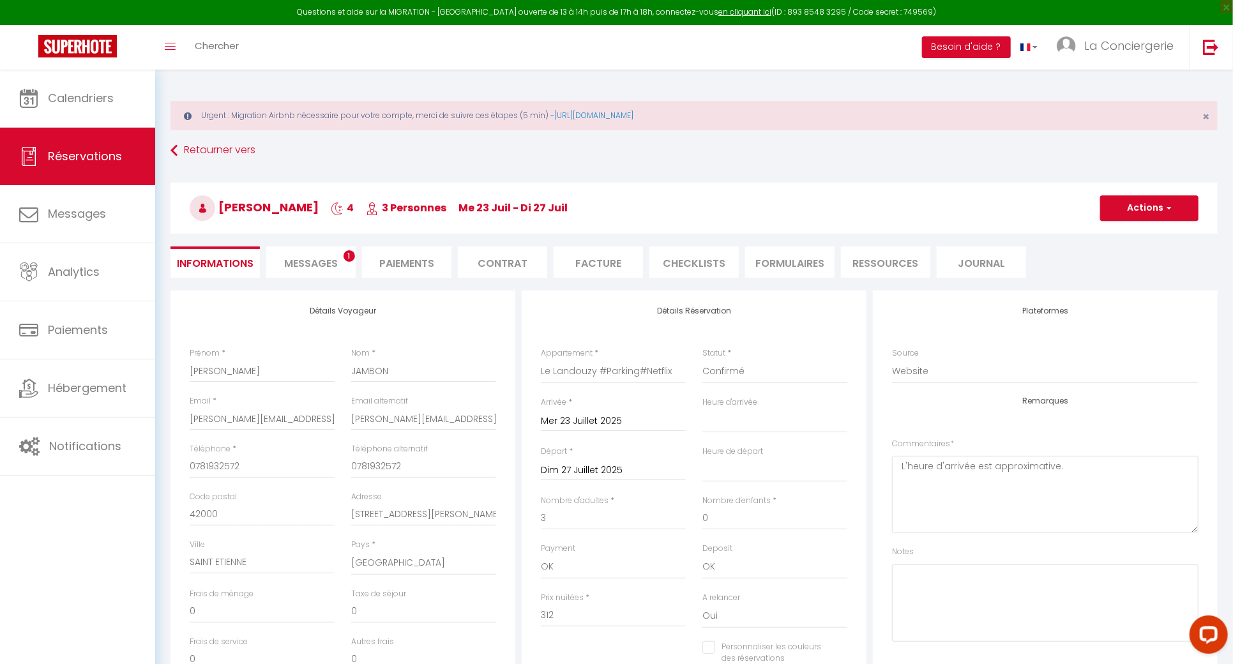
type input "53"
type input "15.6"
select select
checkbox input "false"
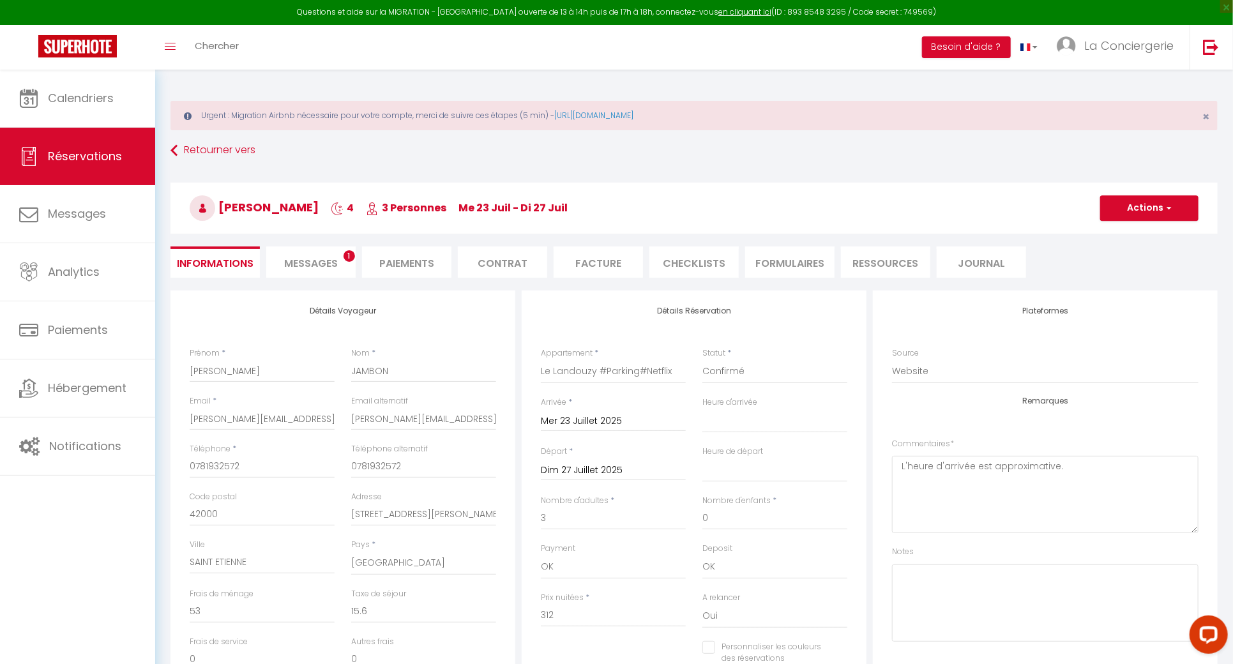
select select "17:30"
select select "09:30"
click at [429, 269] on li "Paiements" at bounding box center [406, 262] width 89 height 31
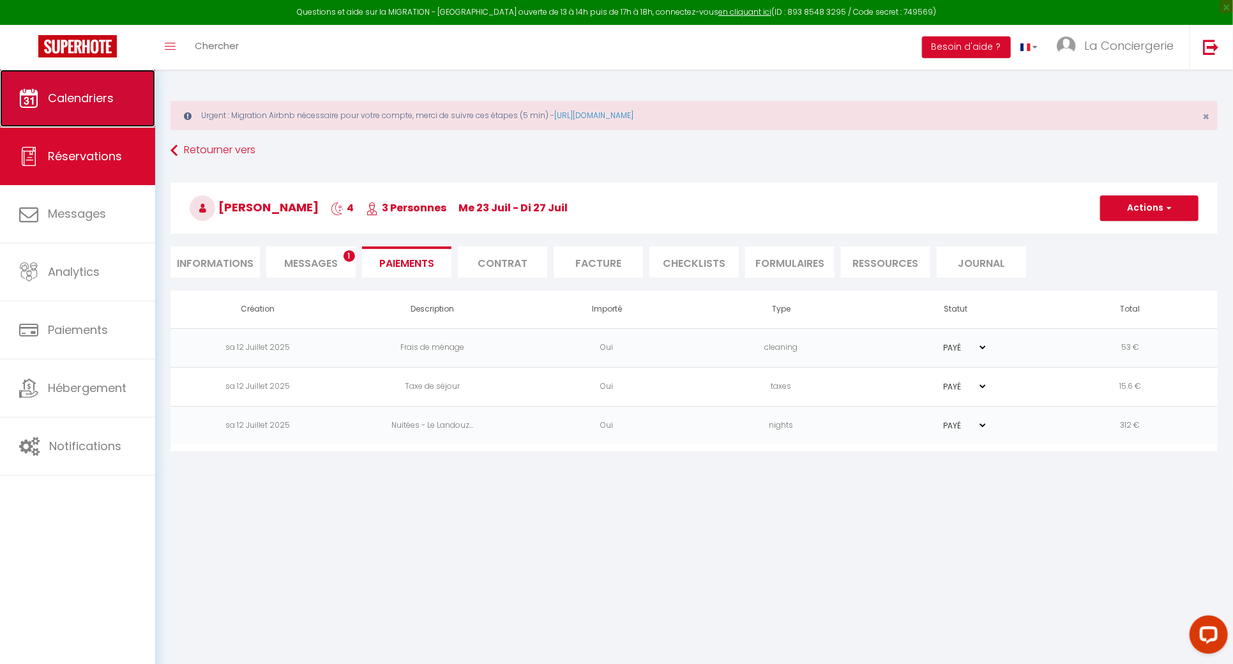
click at [140, 94] on link "Calendriers" at bounding box center [77, 98] width 155 height 57
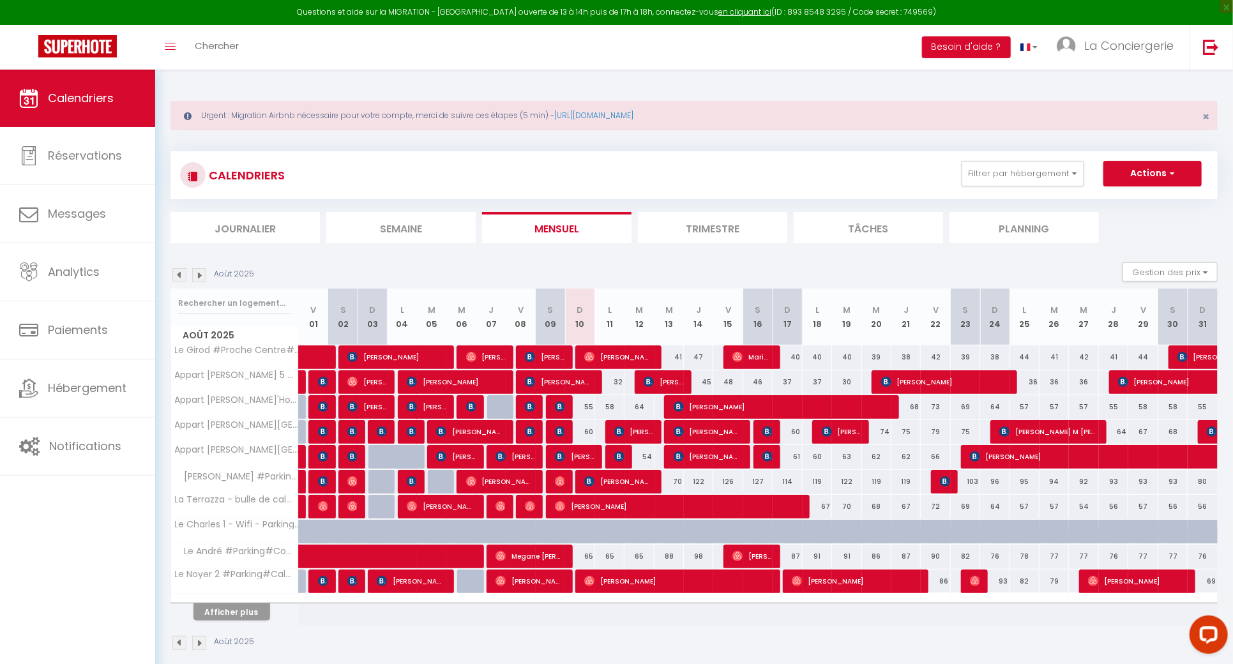
click at [179, 279] on img at bounding box center [179, 275] width 14 height 14
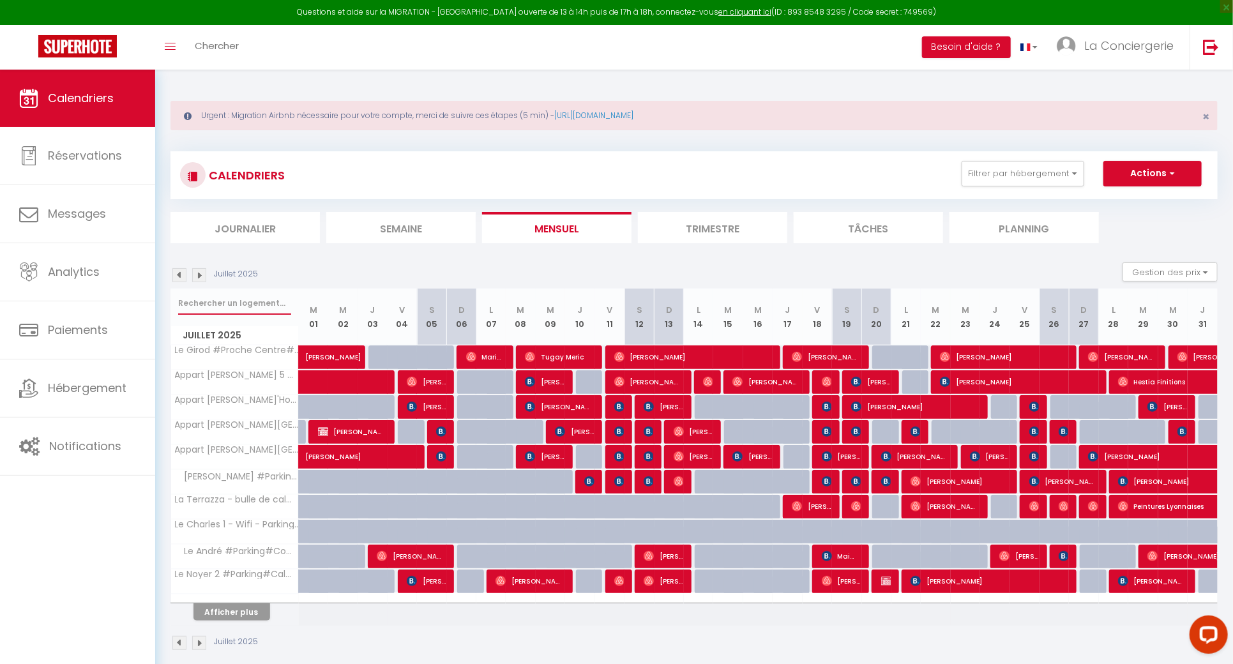
click at [199, 301] on input "text" at bounding box center [234, 303] width 113 height 23
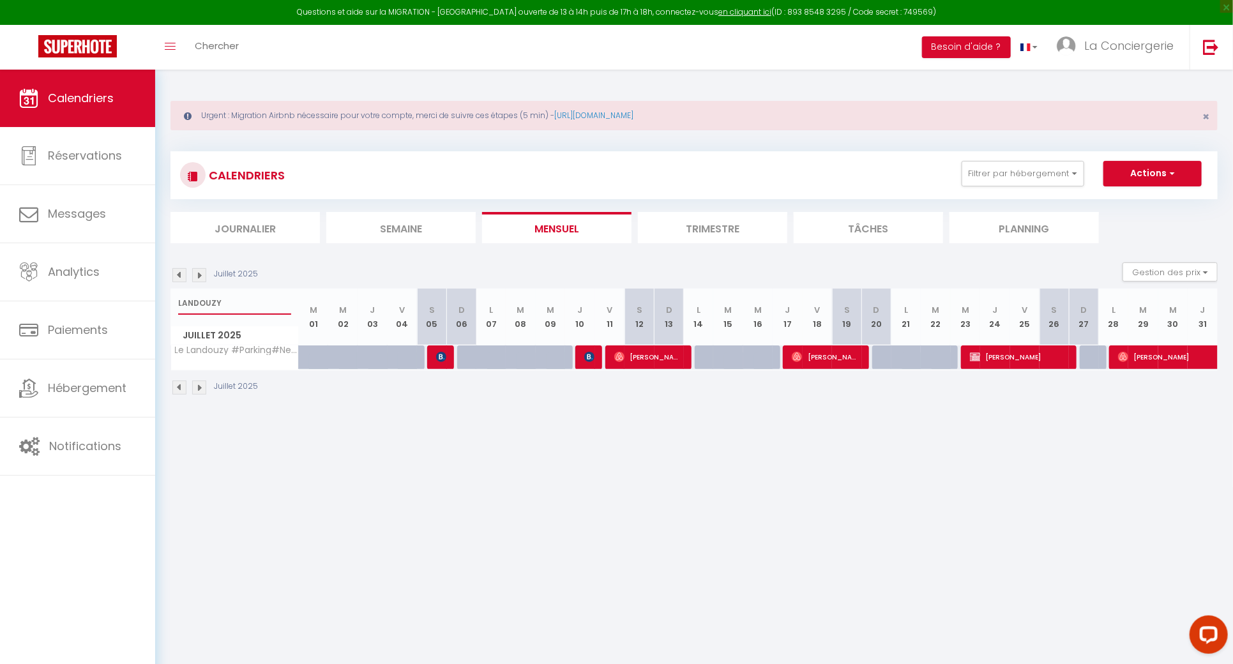
type input "LANDOUZY"
click at [1138, 358] on span "Rayane Gueret" at bounding box center [1177, 357] width 118 height 24
select select "OK"
select select "0"
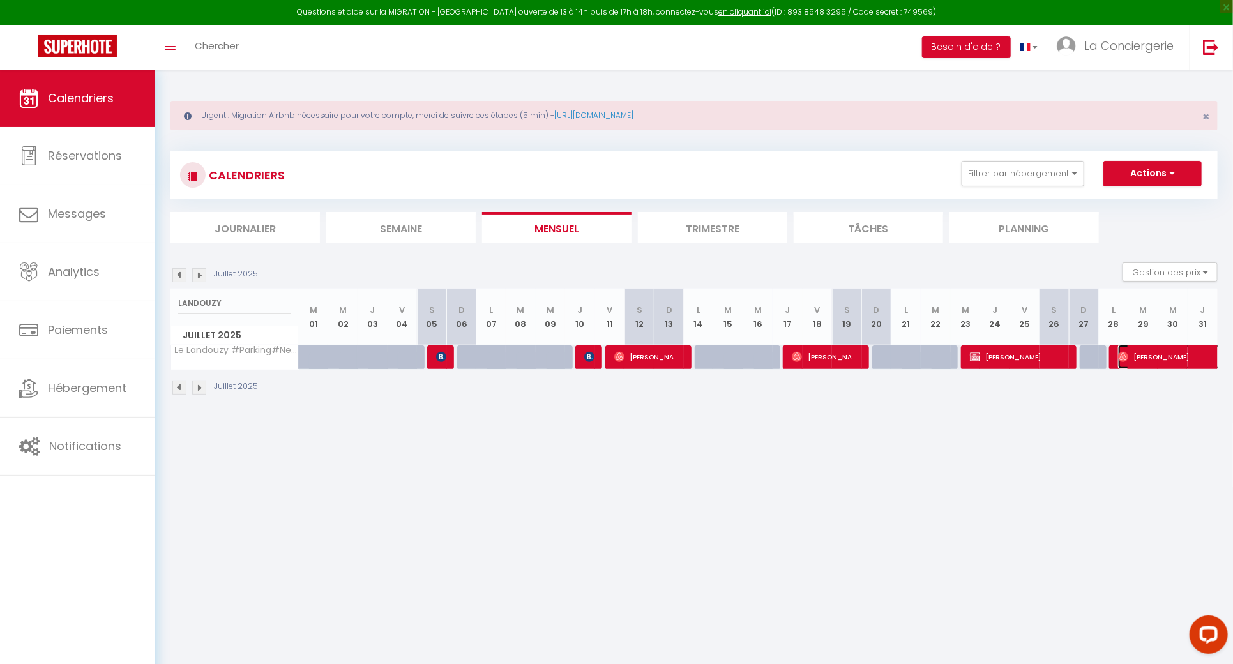
select select "0"
select select "1"
select select
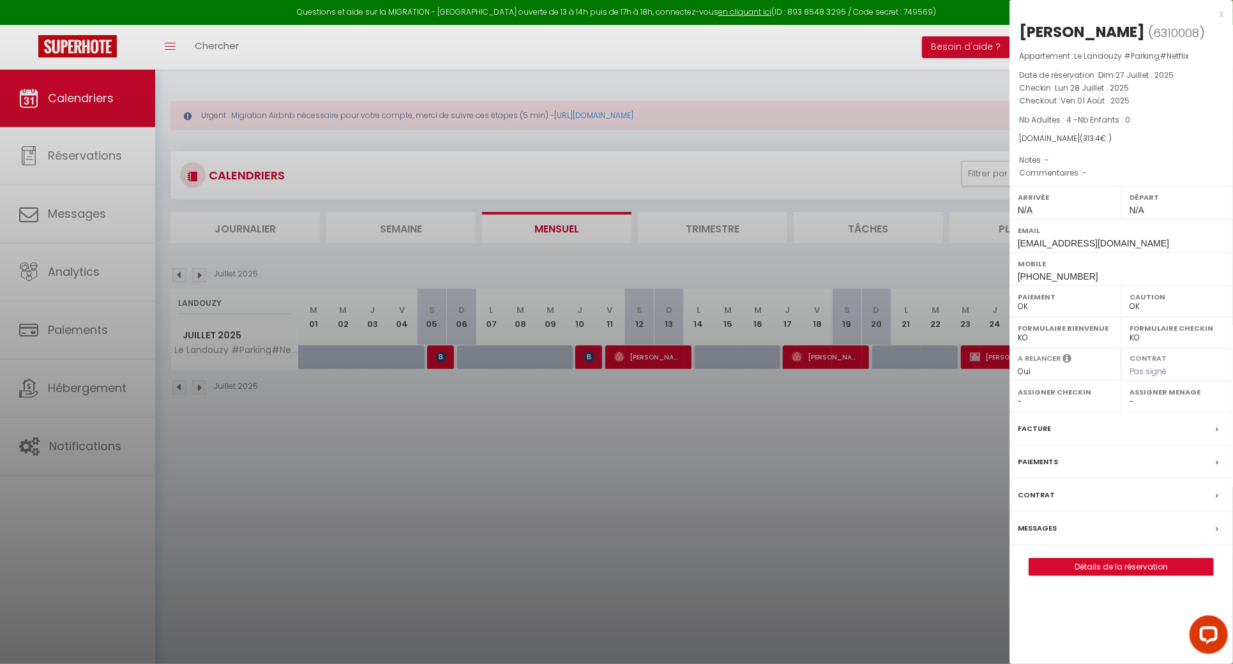
click at [825, 483] on div at bounding box center [616, 332] width 1233 height 664
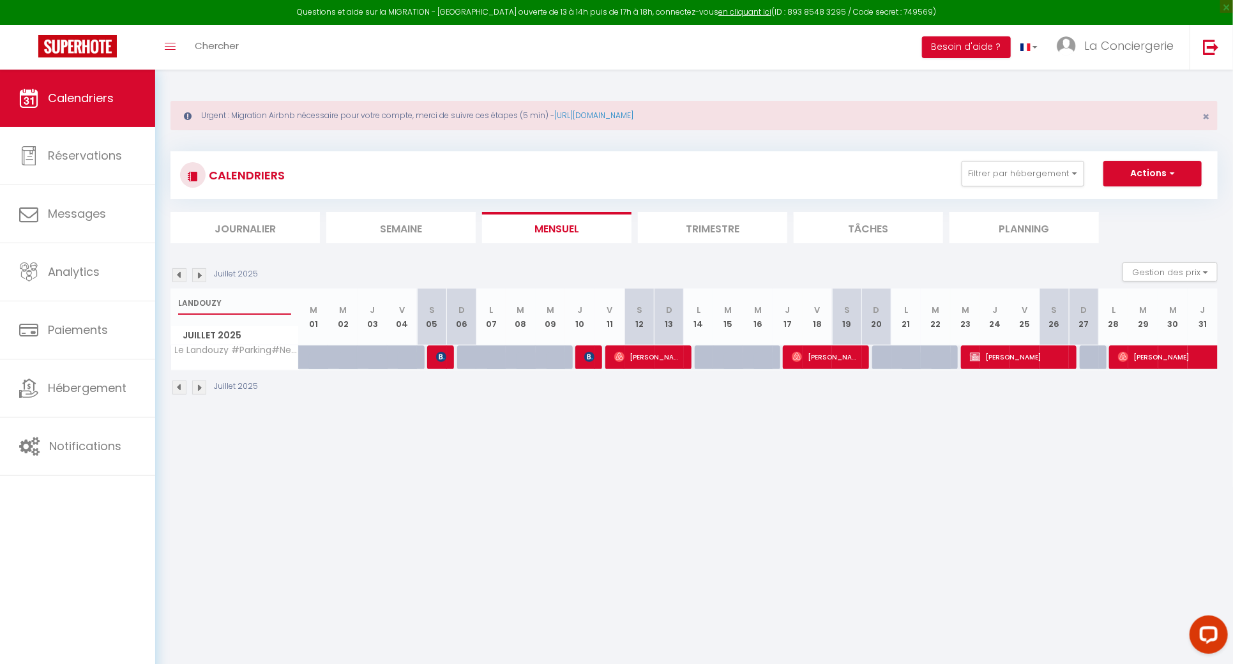
click at [235, 298] on input "LANDOUZY" at bounding box center [234, 303] width 113 height 23
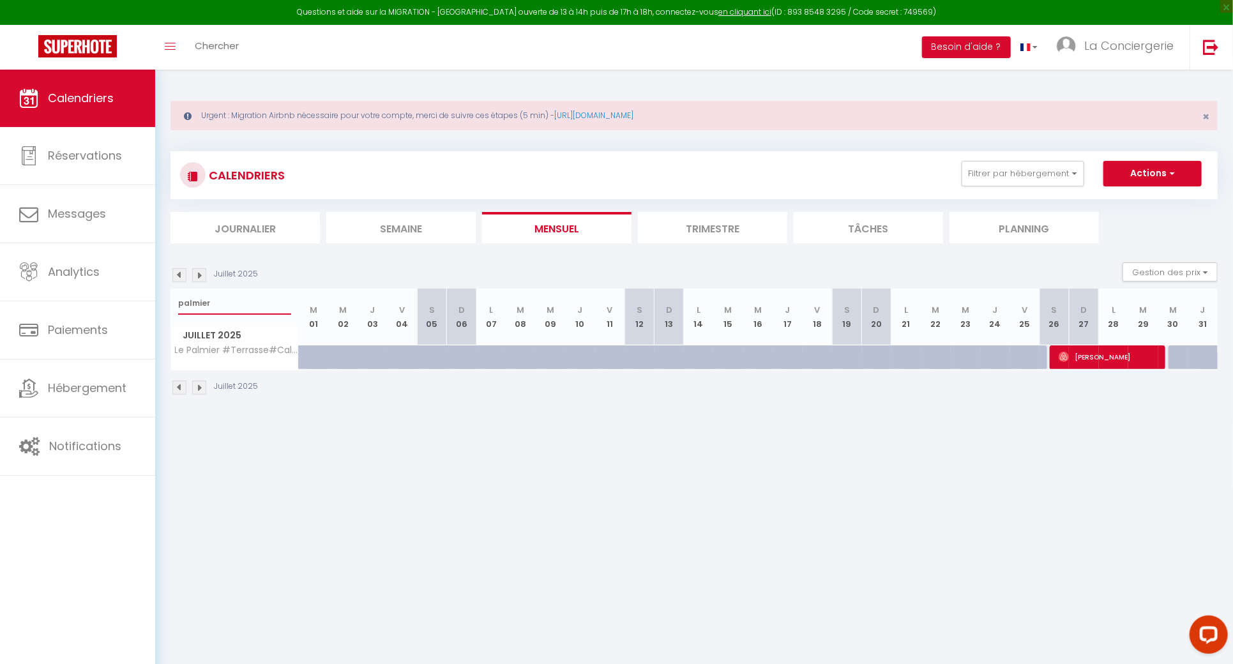
click at [247, 292] on input "palmier" at bounding box center [234, 303] width 113 height 23
click at [243, 301] on input "palmier" at bounding box center [234, 303] width 113 height 23
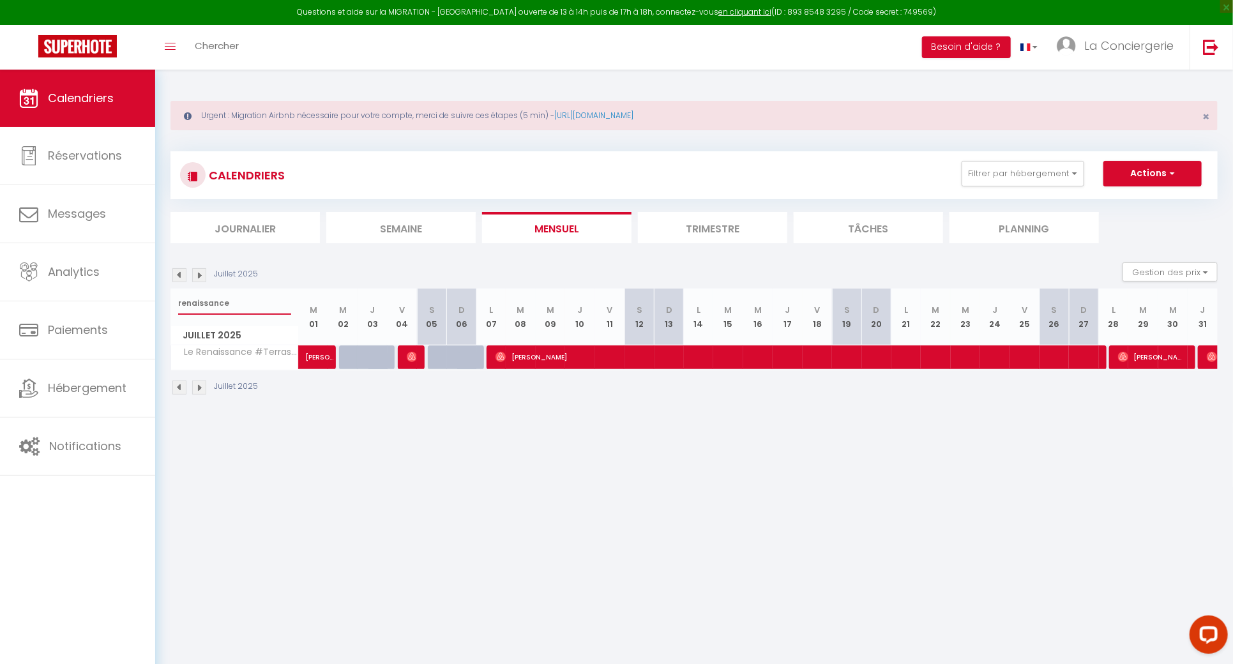
type input "renaissance"
click at [1215, 359] on img at bounding box center [1212, 357] width 10 height 10
select select "20878"
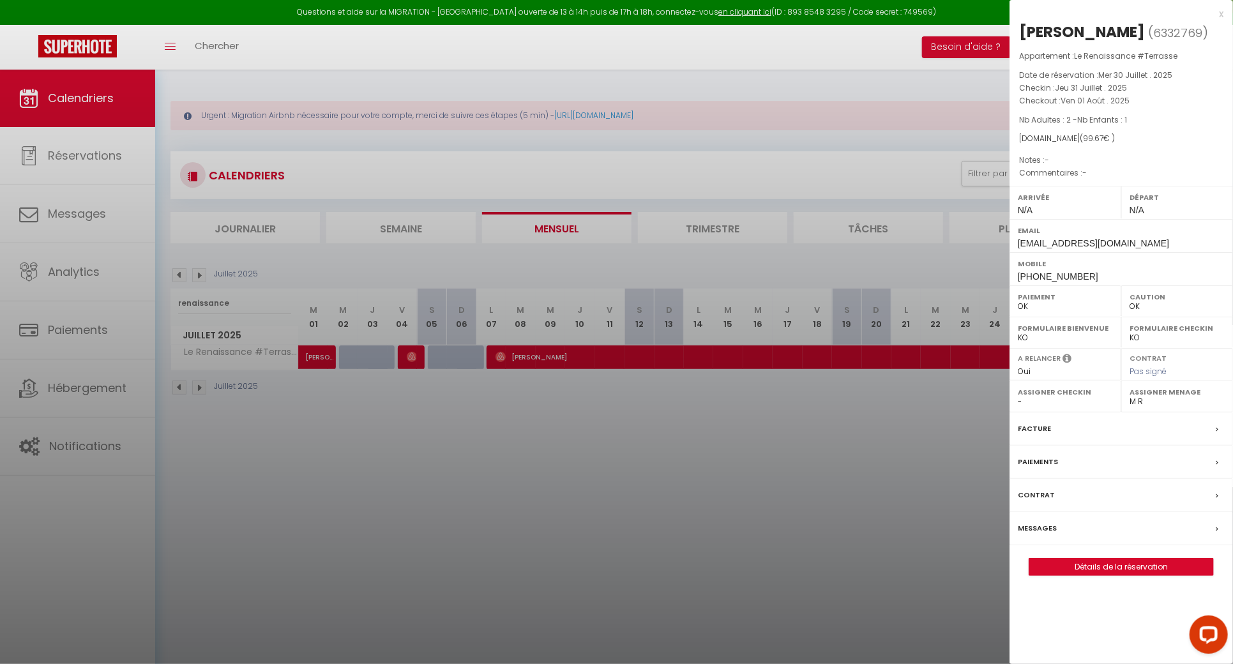
click at [1001, 446] on div at bounding box center [616, 332] width 1233 height 664
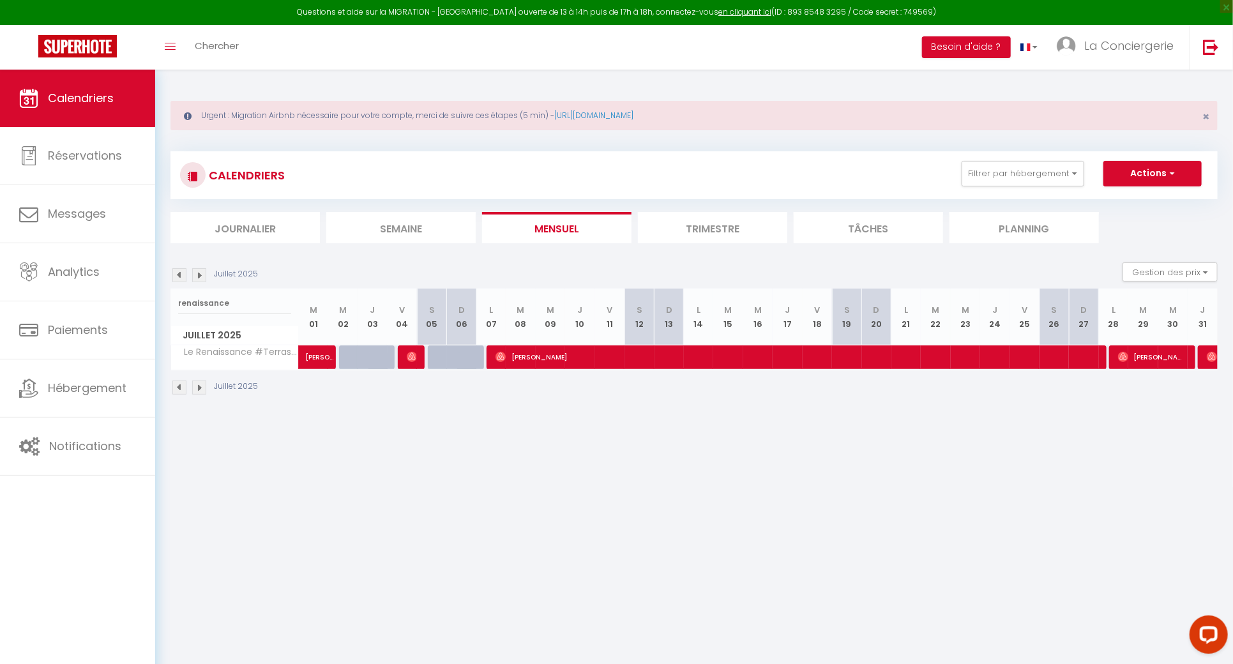
click at [225, 279] on p "Juillet 2025" at bounding box center [236, 274] width 44 height 12
click at [224, 300] on input "renaissance" at bounding box center [234, 303] width 113 height 23
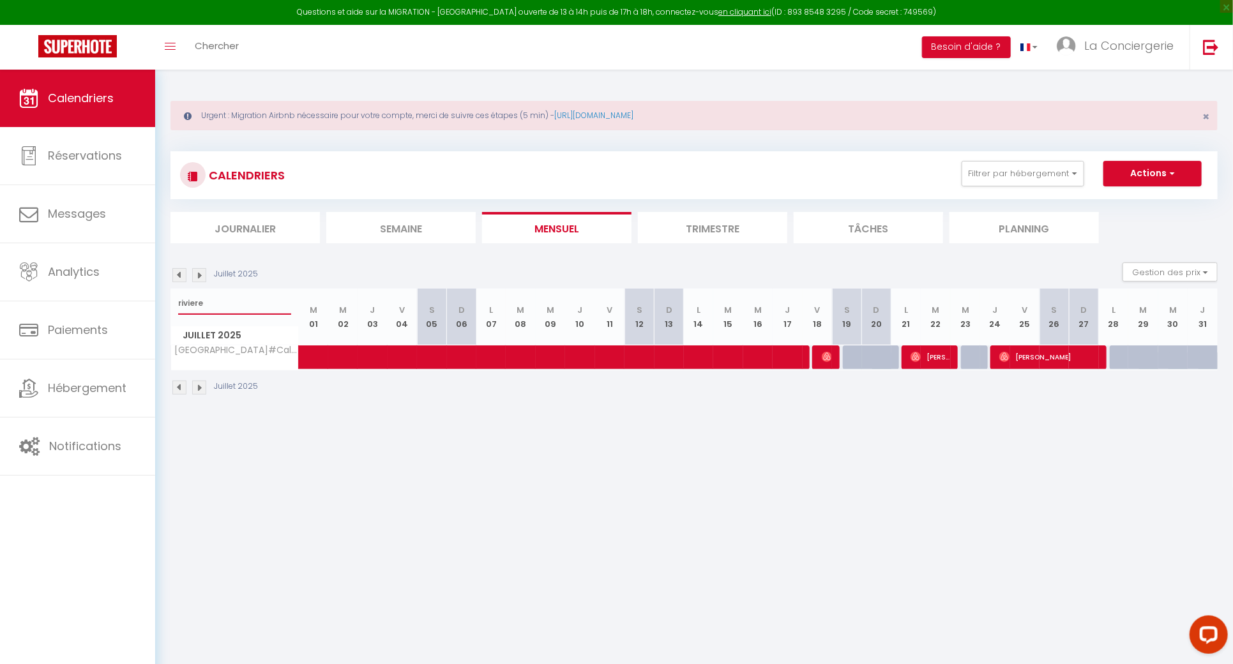
click at [221, 304] on input "riviere" at bounding box center [234, 303] width 113 height 23
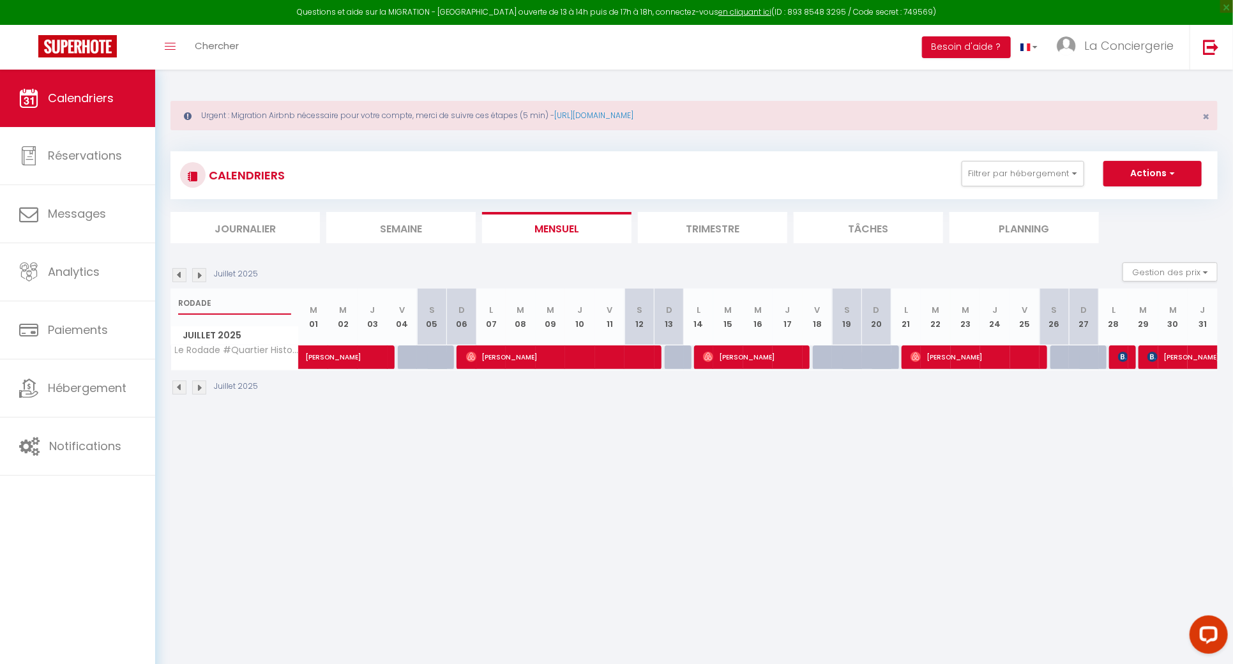
type input "RODADE"
click at [1188, 363] on span "Wassim Benrekkab" at bounding box center [1221, 357] width 147 height 24
select select "38026"
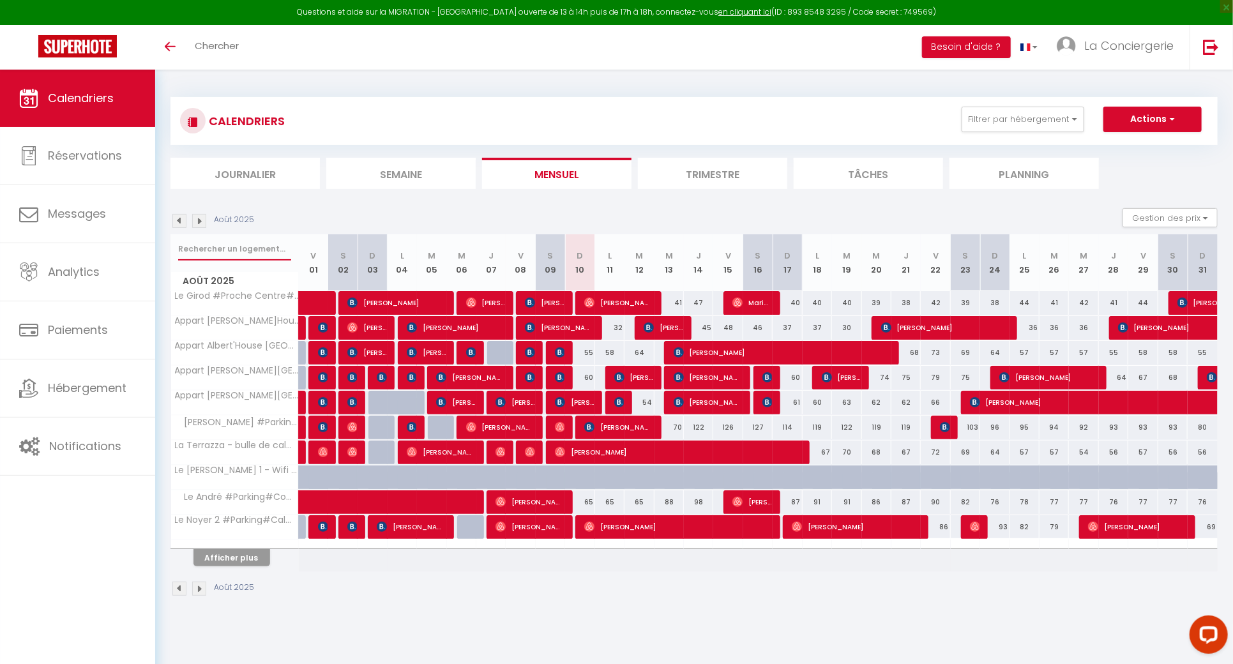
click at [247, 242] on input "text" at bounding box center [234, 249] width 113 height 23
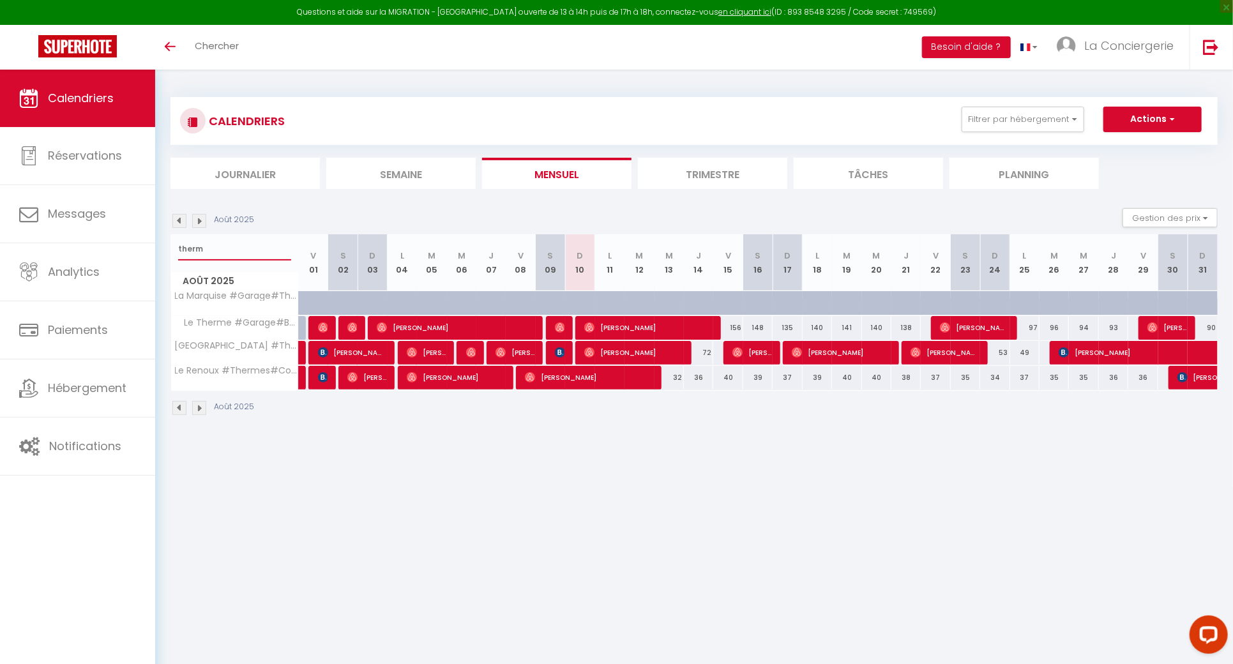
type input "therm"
click at [562, 325] on img at bounding box center [560, 328] width 10 height 10
select select "OK"
select select "1"
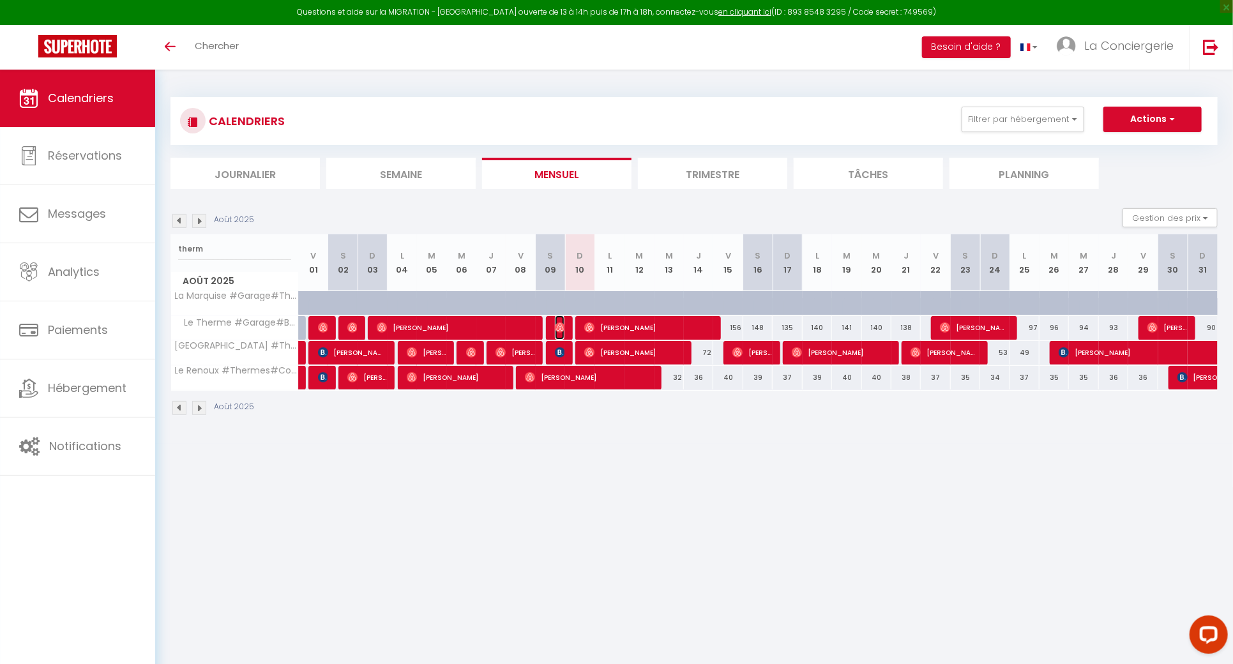
select select "0"
select select "1"
select select
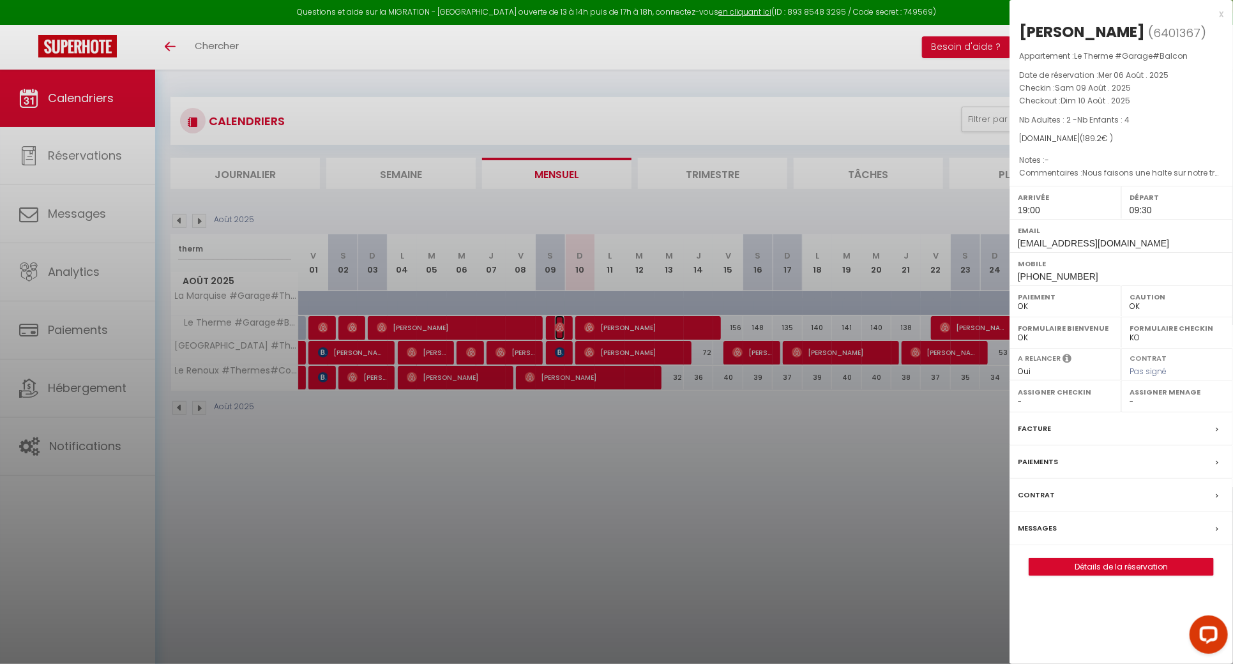
select select "20878"
click at [202, 238] on div at bounding box center [616, 332] width 1233 height 664
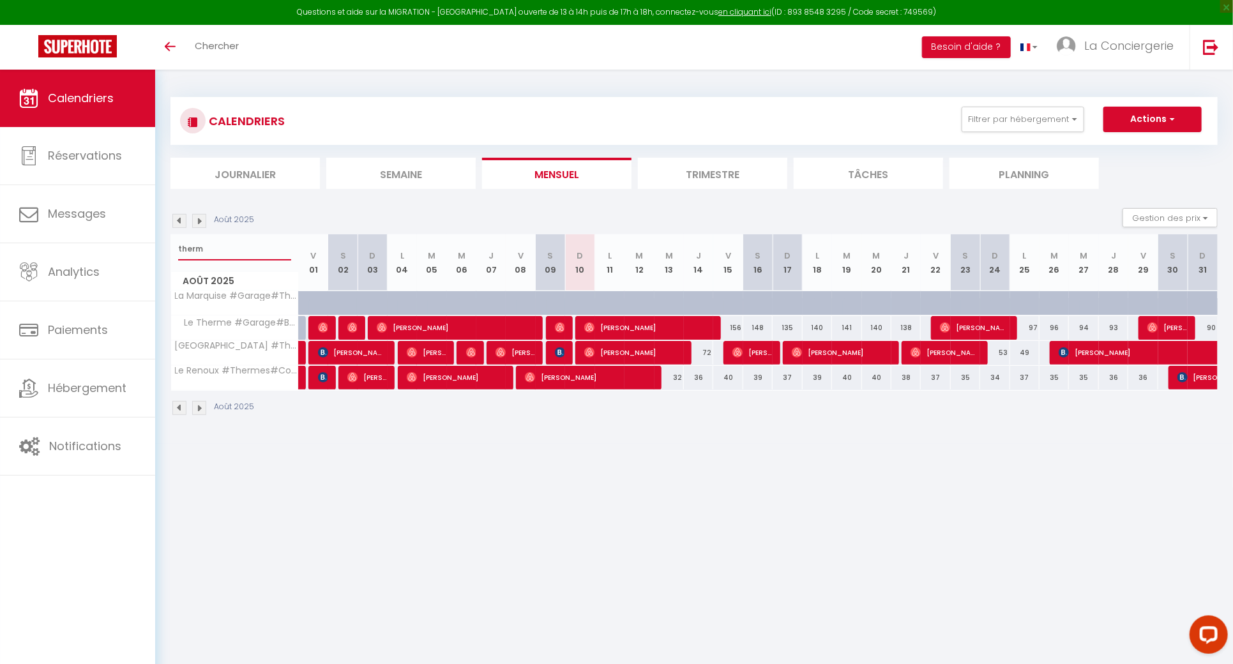
click at [202, 238] on input "therm" at bounding box center [234, 249] width 113 height 23
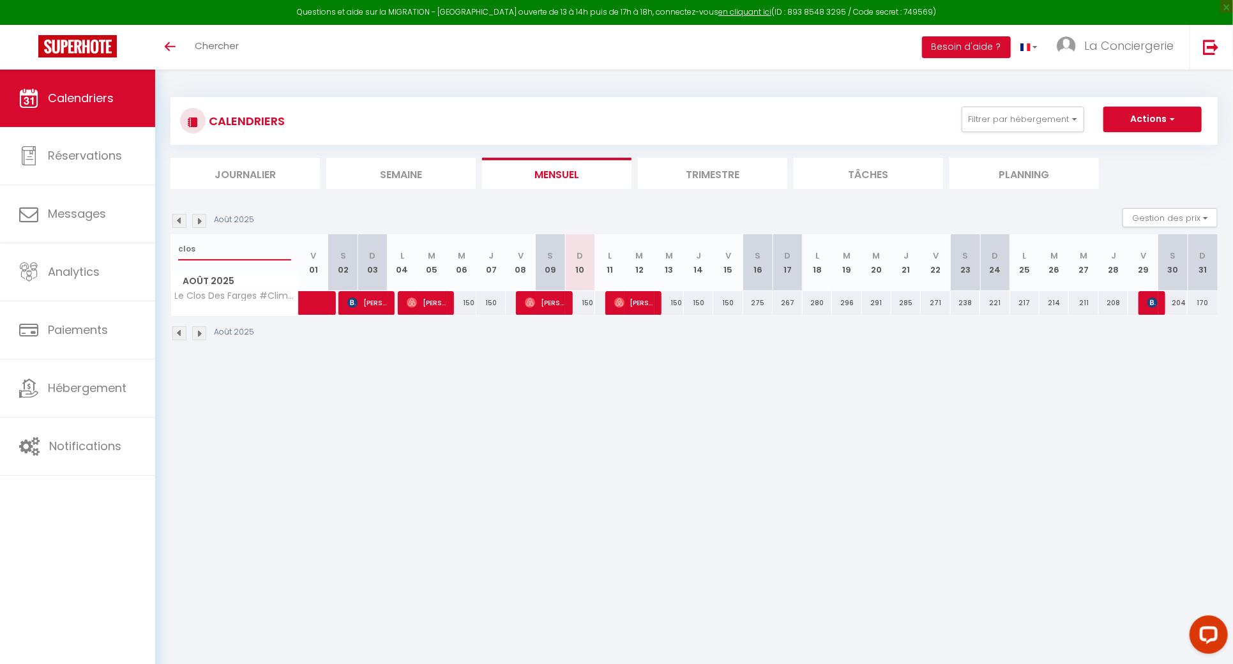
type input "clos"
click at [564, 307] on span "Fadi Akleh" at bounding box center [544, 303] width 39 height 24
select select "38026"
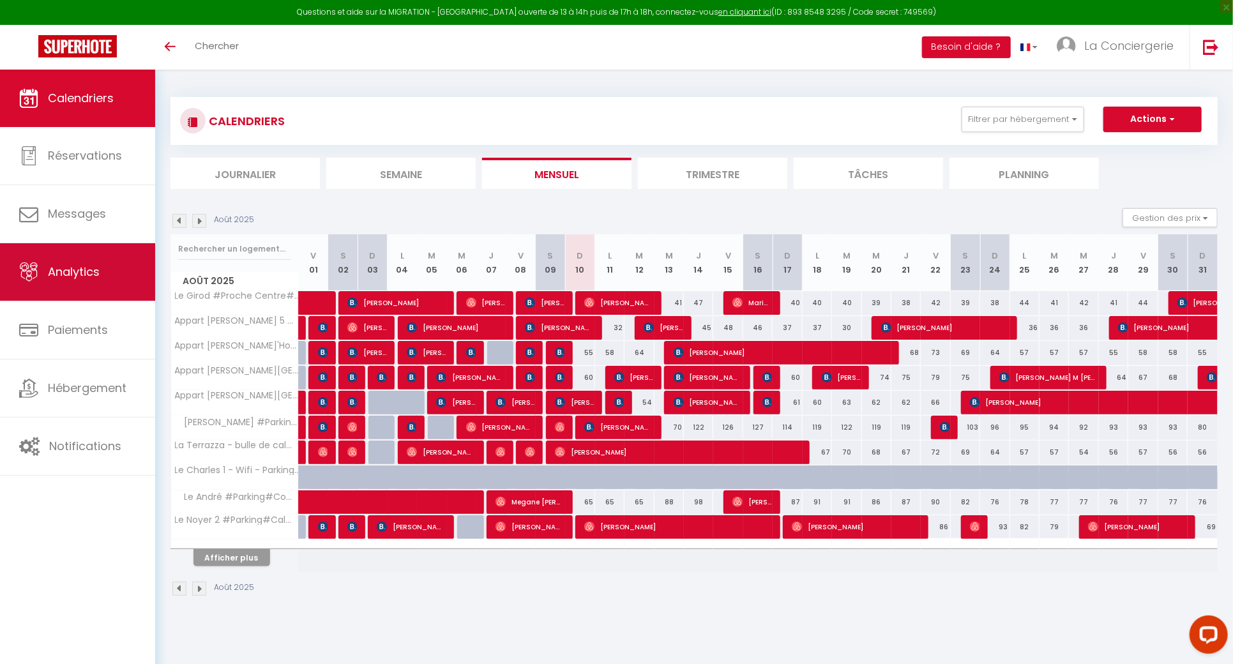
click at [132, 280] on link "Analytics" at bounding box center [77, 271] width 155 height 57
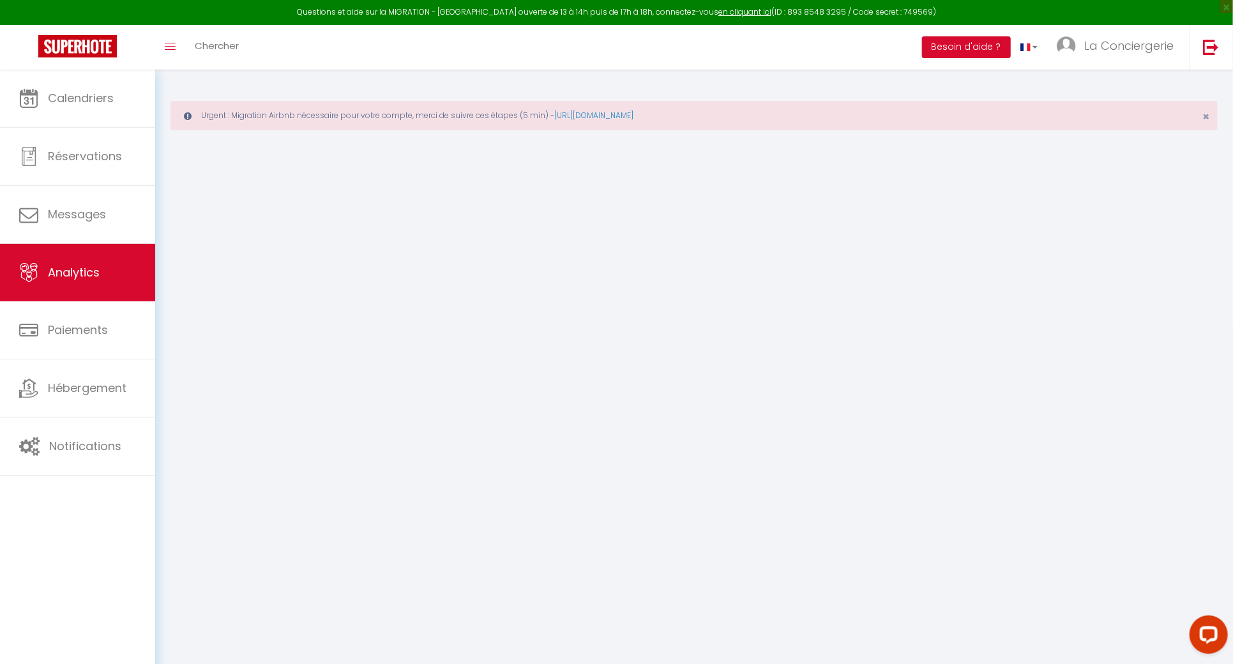
select select "2025"
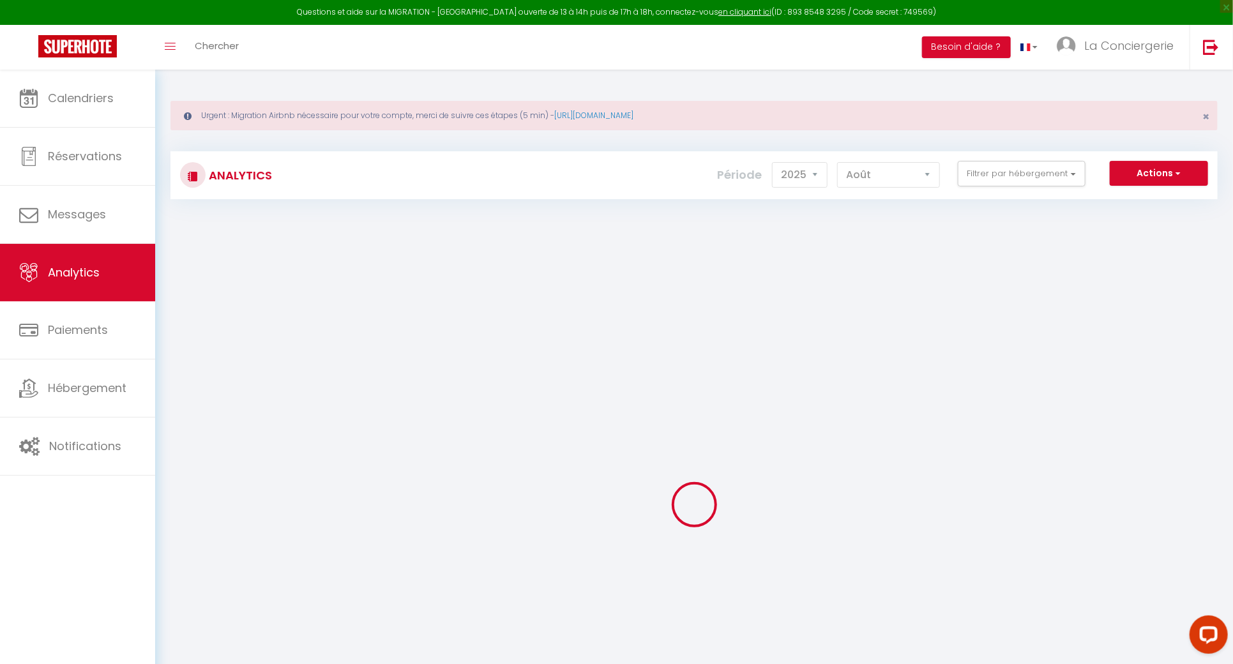
click at [869, 156] on div "Analytics Actions Génération SuperConciergerie Génération SuperAnalyzer Générat…" at bounding box center [694, 175] width 1047 height 48
click at [870, 162] on select "[PERSON_NAME] Mars [PERSON_NAME] Juin Juillet Août Septembre Octobre Novembre D…" at bounding box center [888, 175] width 103 height 26
click at [839, 162] on select "[PERSON_NAME] Mars [PERSON_NAME] Juin Juillet Août Septembre Octobre Novembre D…" at bounding box center [888, 175] width 103 height 26
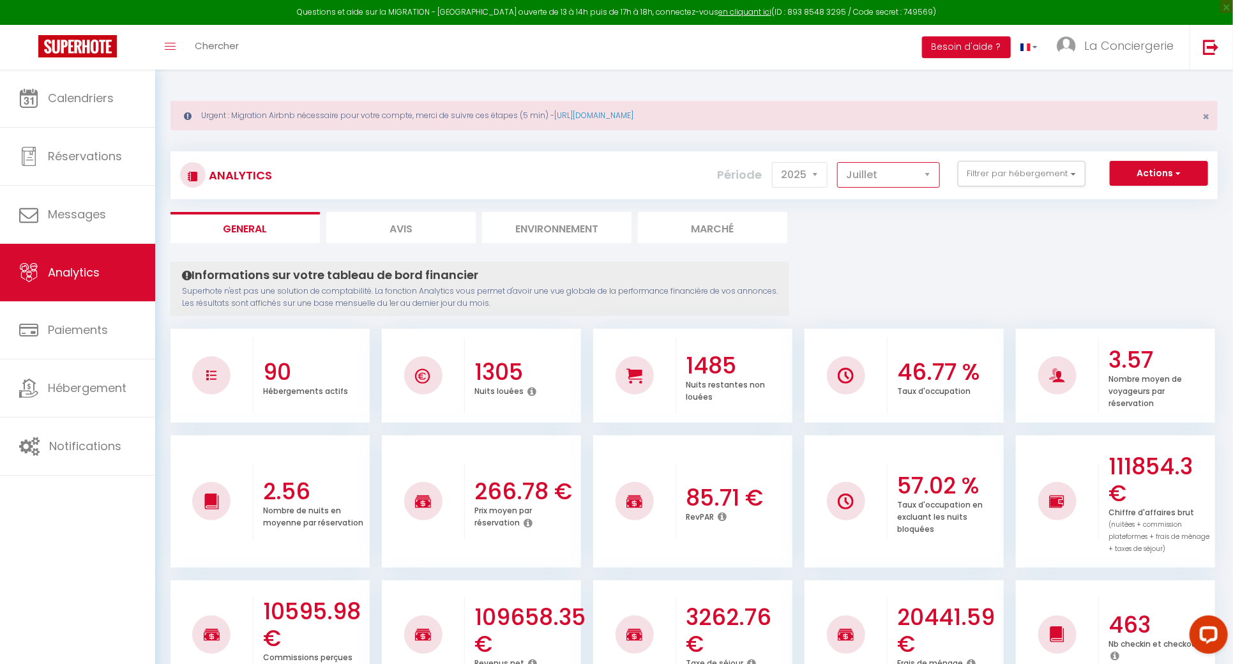
click at [893, 185] on select "[PERSON_NAME] Mars [PERSON_NAME] Juin Juillet Août Septembre Octobre Novembre D…" at bounding box center [888, 175] width 103 height 26
select select "8"
click at [839, 162] on select "[PERSON_NAME] Mars [PERSON_NAME] Juin Juillet Août Septembre Octobre Novembre D…" at bounding box center [888, 175] width 103 height 26
